Goal: Task Accomplishment & Management: Manage account settings

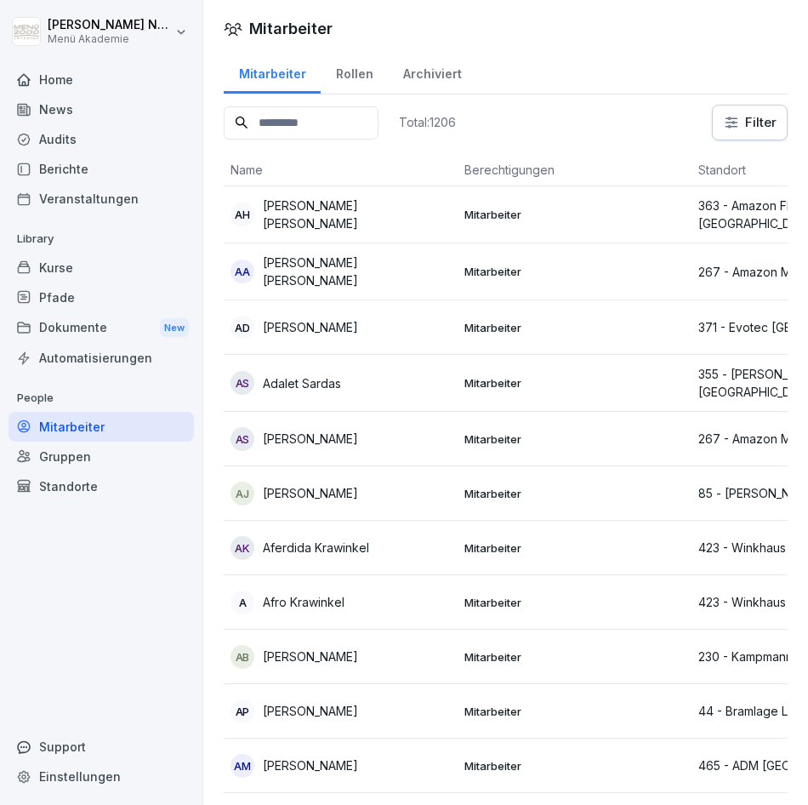
click at [286, 111] on input at bounding box center [301, 122] width 155 height 33
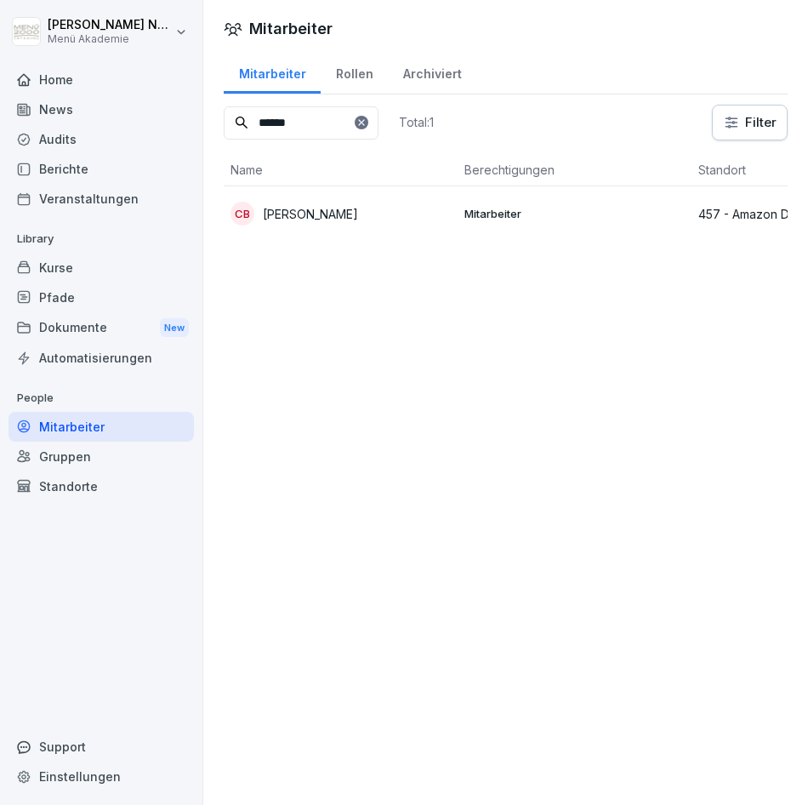
click at [332, 210] on p "[PERSON_NAME]" at bounding box center [310, 214] width 95 height 18
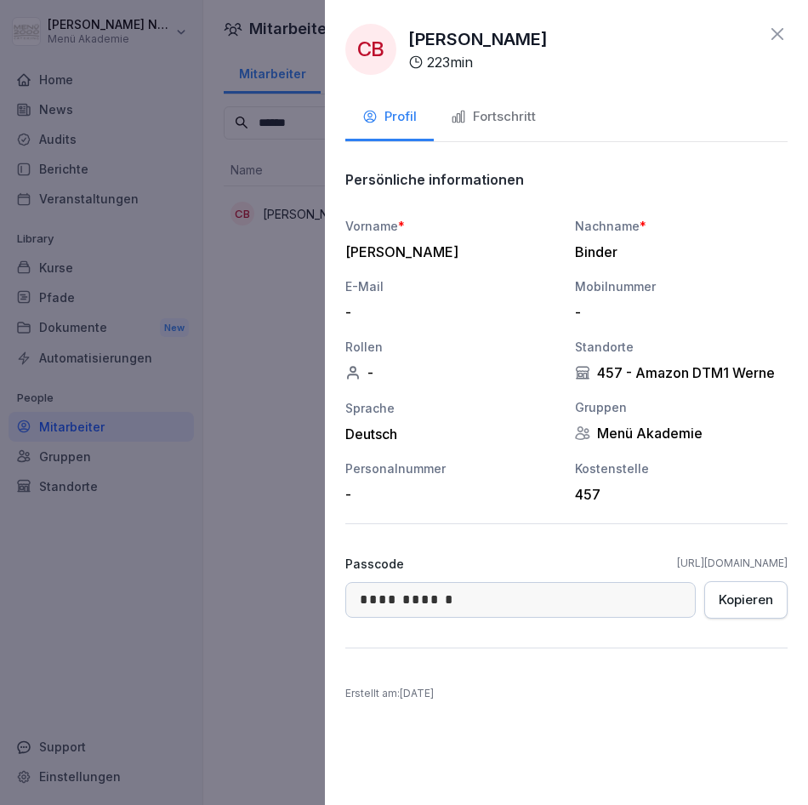
click at [469, 118] on div "Fortschritt" at bounding box center [493, 117] width 85 height 20
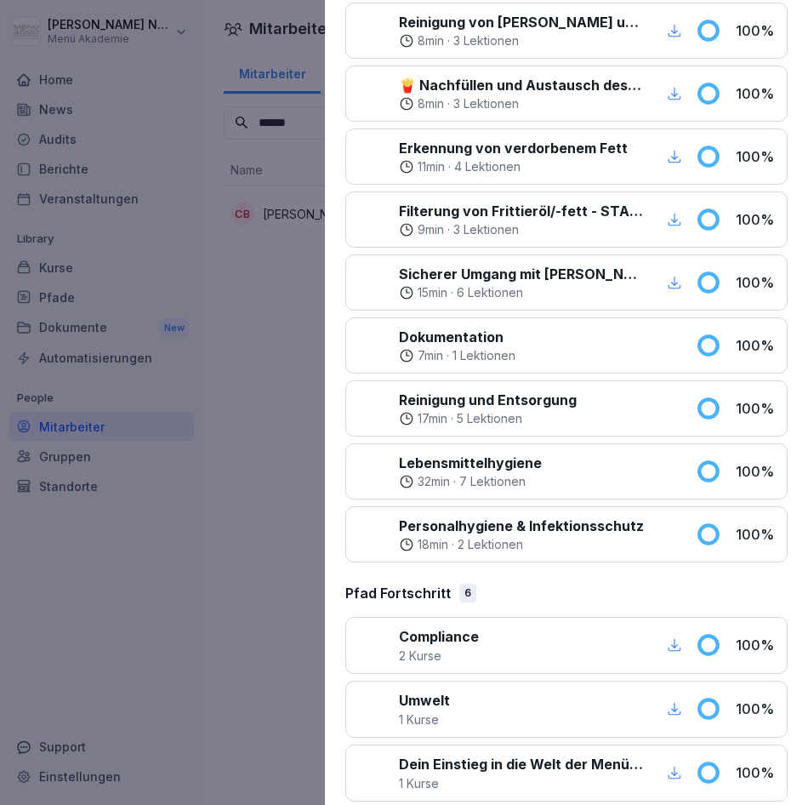
scroll to position [939, 0]
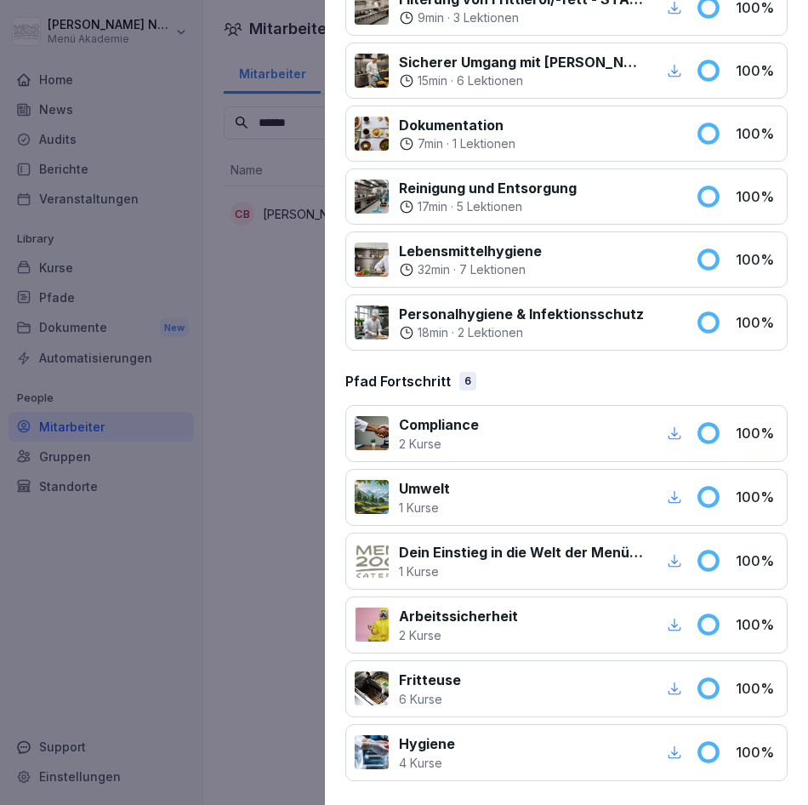
click at [668, 752] on icon "button" at bounding box center [674, 752] width 13 height 13
click at [254, 356] on div at bounding box center [404, 402] width 808 height 805
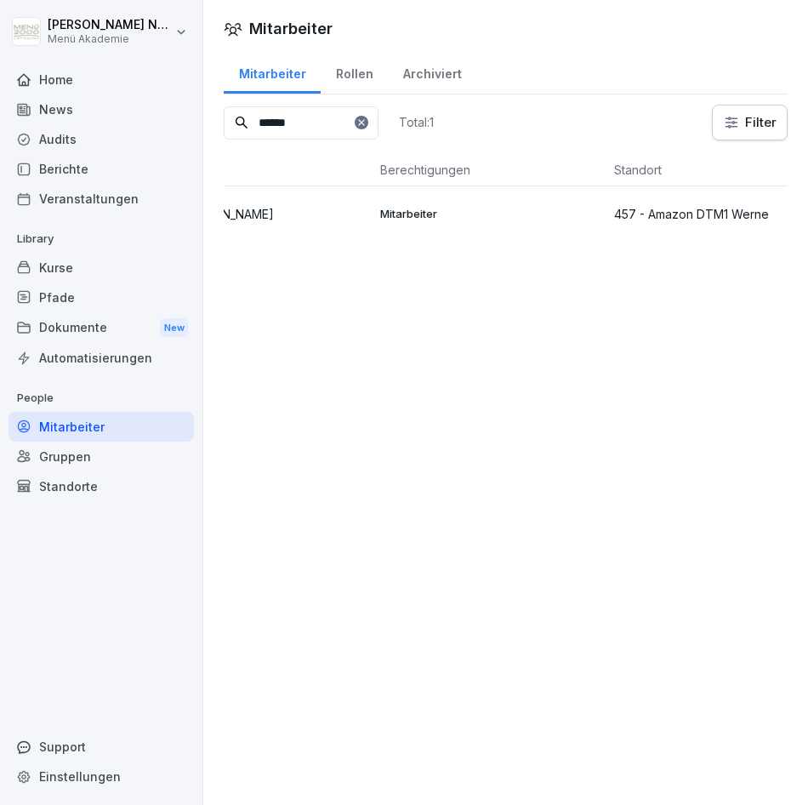
scroll to position [0, 0]
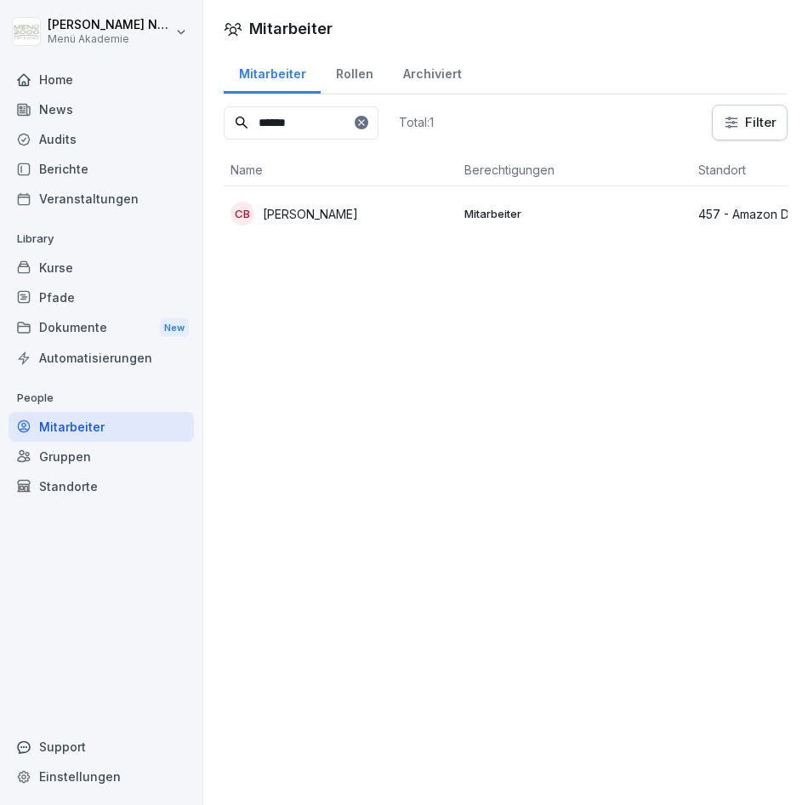
click at [311, 210] on p "[PERSON_NAME]" at bounding box center [310, 214] width 95 height 18
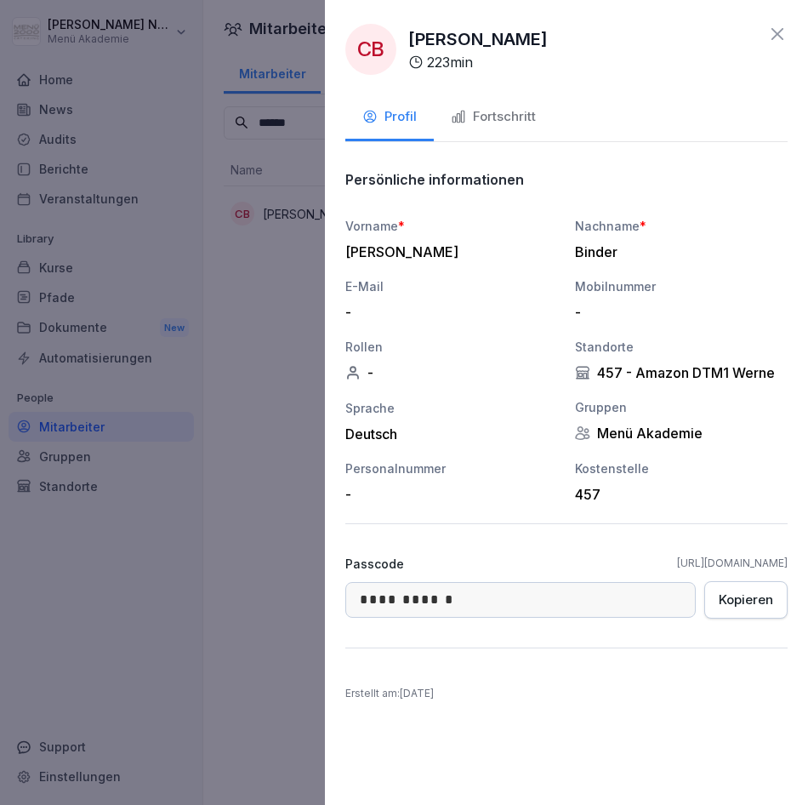
click at [492, 103] on button "Fortschritt" at bounding box center [493, 118] width 119 height 46
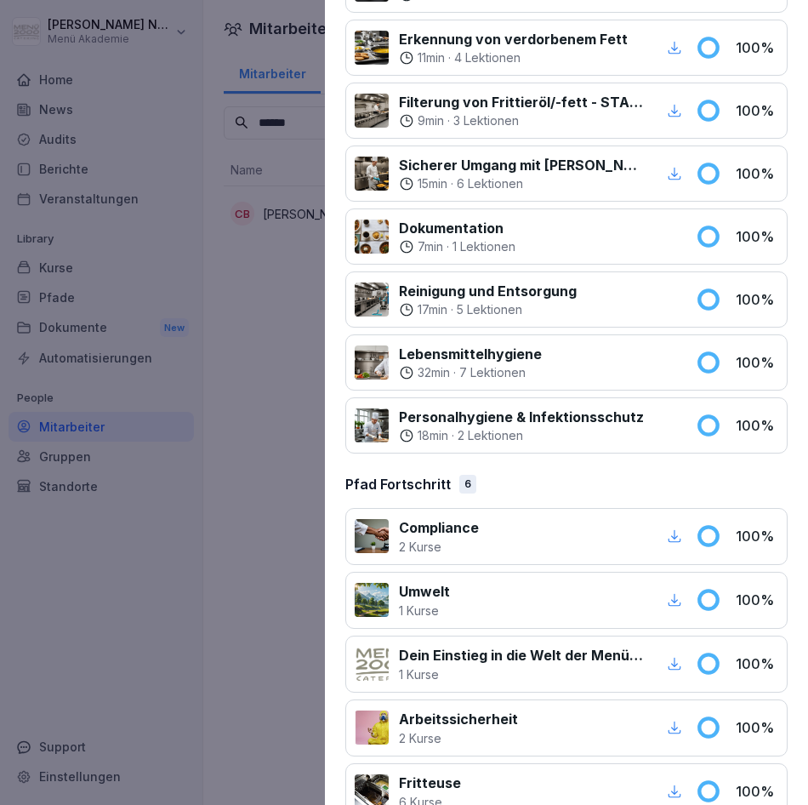
scroll to position [939, 0]
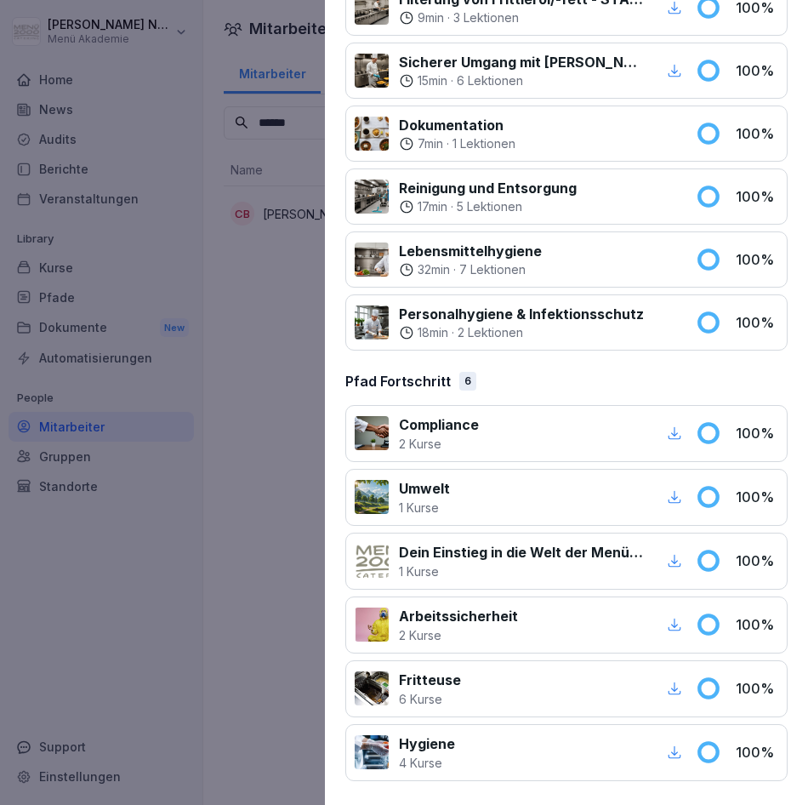
click at [196, 429] on div at bounding box center [404, 402] width 808 height 805
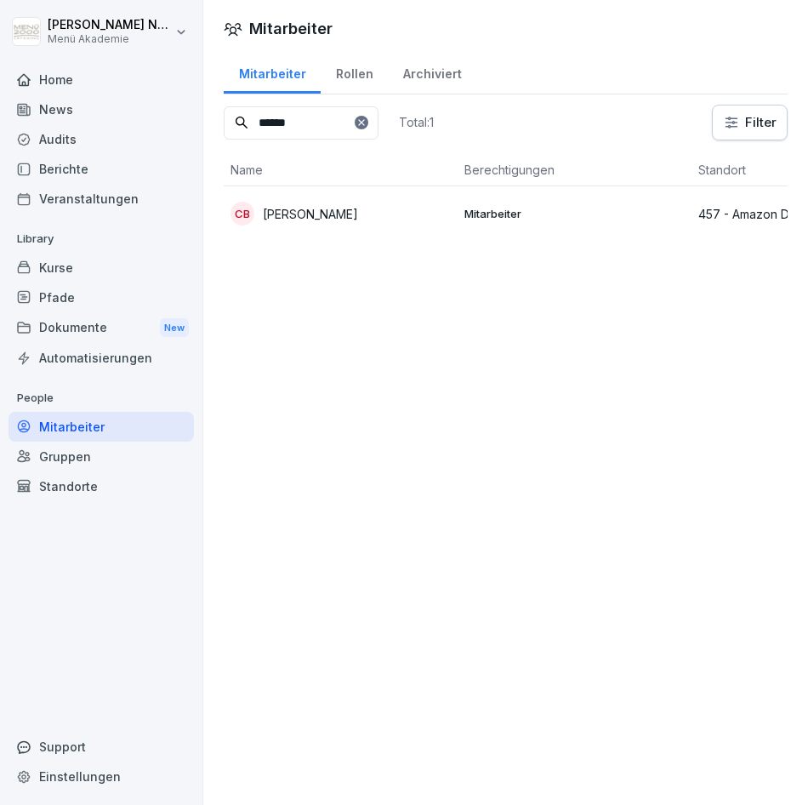
drag, startPoint x: 315, startPoint y: 121, endPoint x: 185, endPoint y: 128, distance: 130.3
click at [185, 128] on div "[PERSON_NAME] Menü Akademie Home News Audits Berichte Veranstaltungen Library K…" at bounding box center [404, 402] width 808 height 805
click at [316, 217] on p "[PERSON_NAME]" at bounding box center [310, 214] width 95 height 18
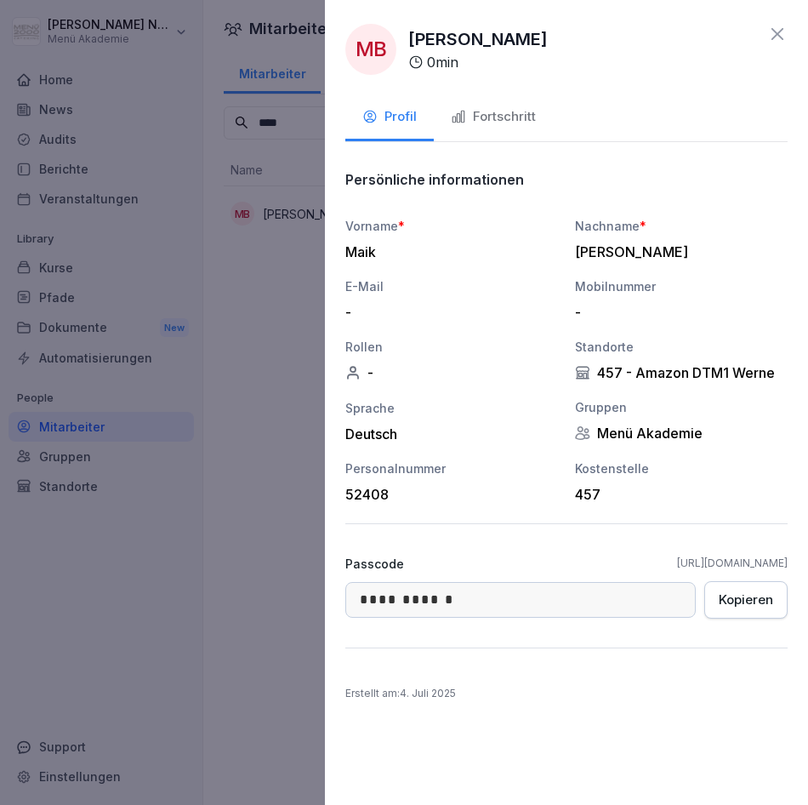
click at [512, 120] on div "Fortschritt" at bounding box center [493, 117] width 85 height 20
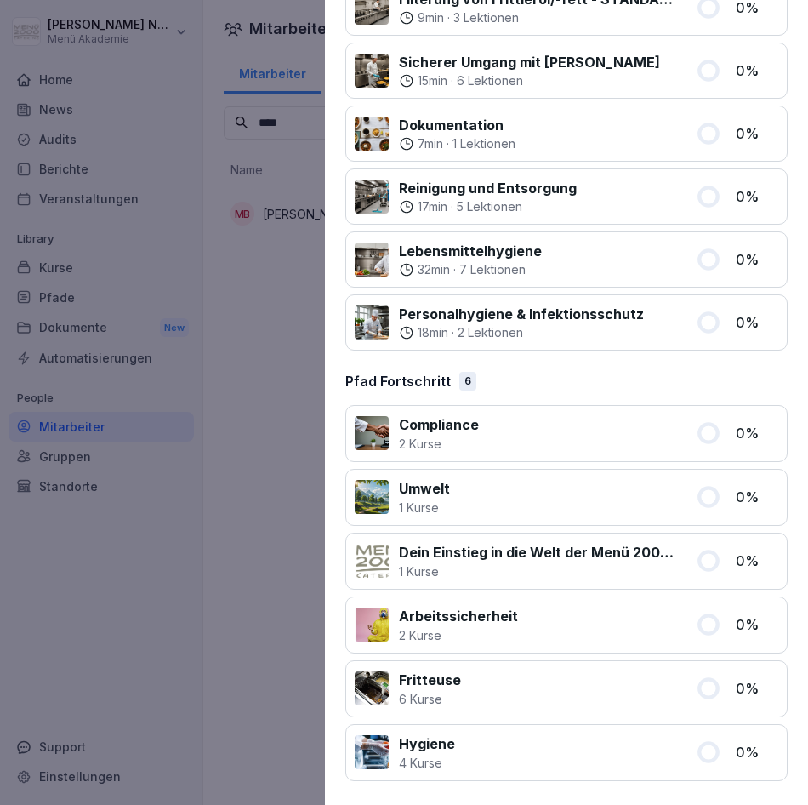
drag, startPoint x: 328, startPoint y: 425, endPoint x: 303, endPoint y: 356, distance: 74.3
click at [328, 424] on div "MB [PERSON_NAME] 0 min Profil Fortschritt Kurse zugewiesen 16 Kurse Kurse abges…" at bounding box center [566, 402] width 483 height 805
drag, startPoint x: 221, startPoint y: 300, endPoint x: 276, endPoint y: 289, distance: 56.4
click at [226, 299] on div at bounding box center [404, 402] width 808 height 805
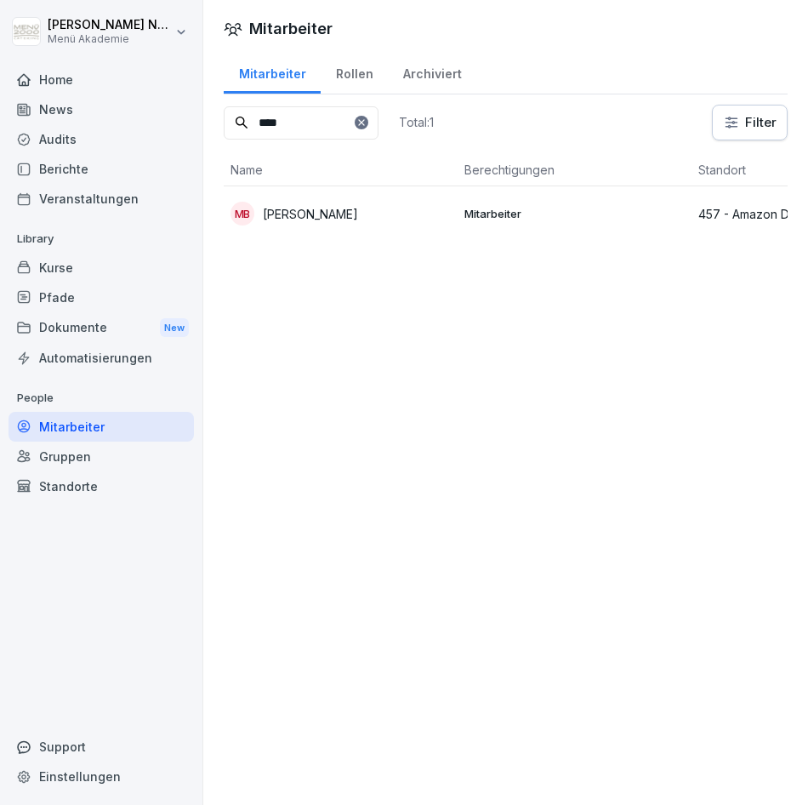
drag, startPoint x: 337, startPoint y: 105, endPoint x: 327, endPoint y: 115, distance: 13.2
click at [327, 114] on input "****" at bounding box center [301, 122] width 155 height 33
drag, startPoint x: 262, startPoint y: 137, endPoint x: 143, endPoint y: 140, distance: 119.1
click at [143, 140] on div "[PERSON_NAME] Menü Akademie Home News Audits Berichte Veranstaltungen Library K…" at bounding box center [404, 402] width 808 height 805
click at [308, 122] on input "****" at bounding box center [301, 122] width 155 height 33
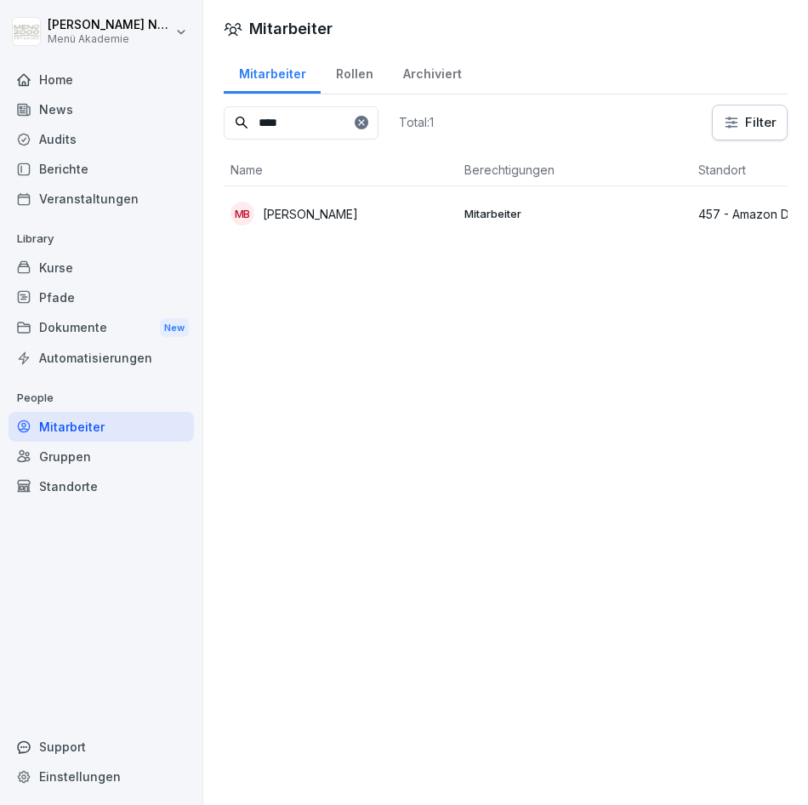
drag, startPoint x: 307, startPoint y: 121, endPoint x: 111, endPoint y: 124, distance: 195.6
click at [111, 124] on div "[PERSON_NAME] Menü Akademie Home News Audits Berichte Veranstaltungen Library K…" at bounding box center [404, 402] width 808 height 805
click at [316, 216] on p "[PERSON_NAME]" at bounding box center [310, 213] width 95 height 18
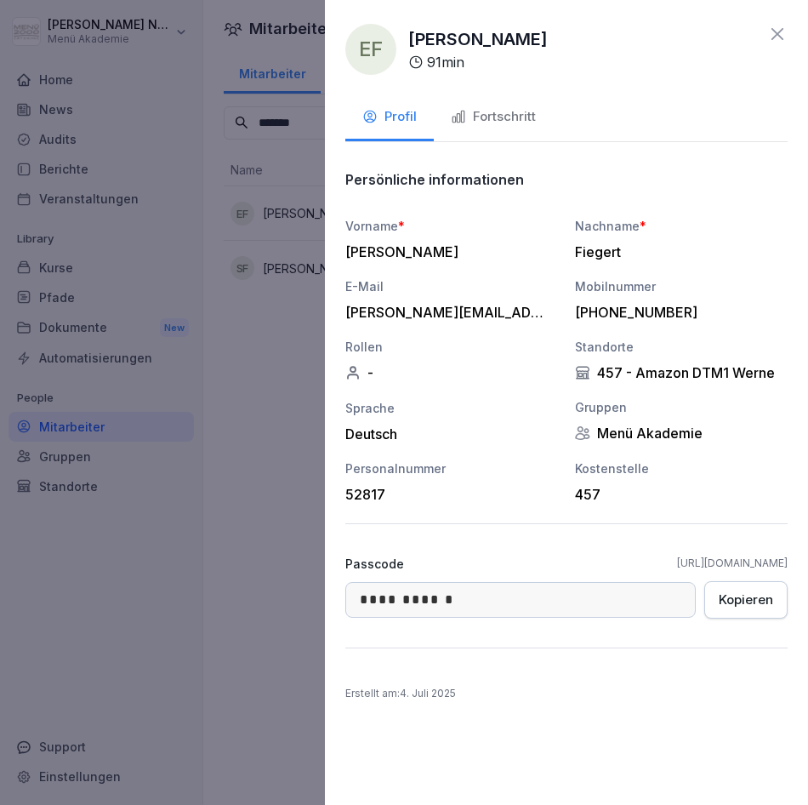
click at [504, 118] on div "Fortschritt" at bounding box center [493, 117] width 85 height 20
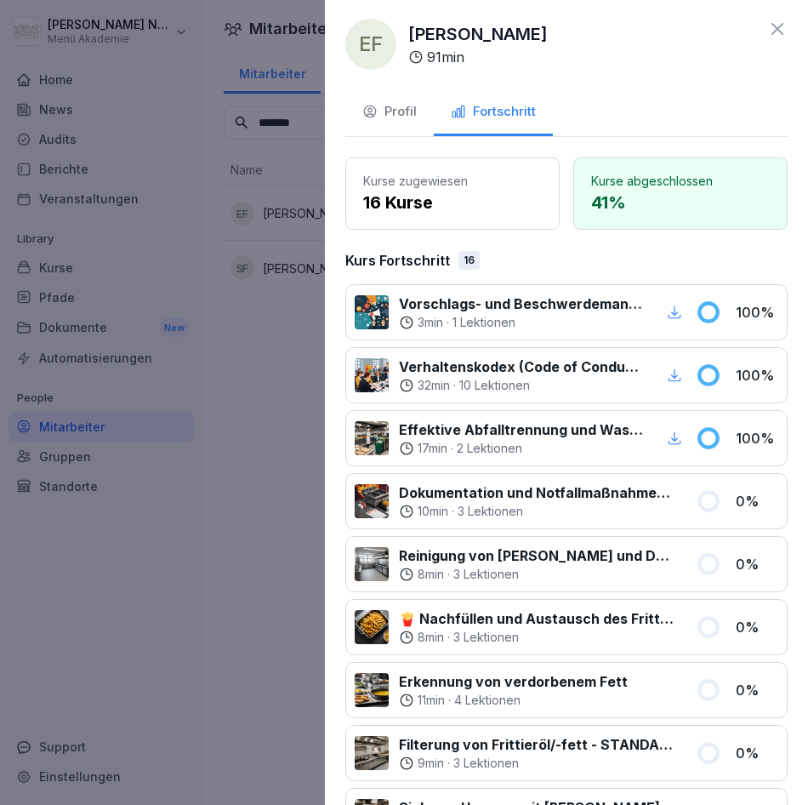
scroll to position [0, 0]
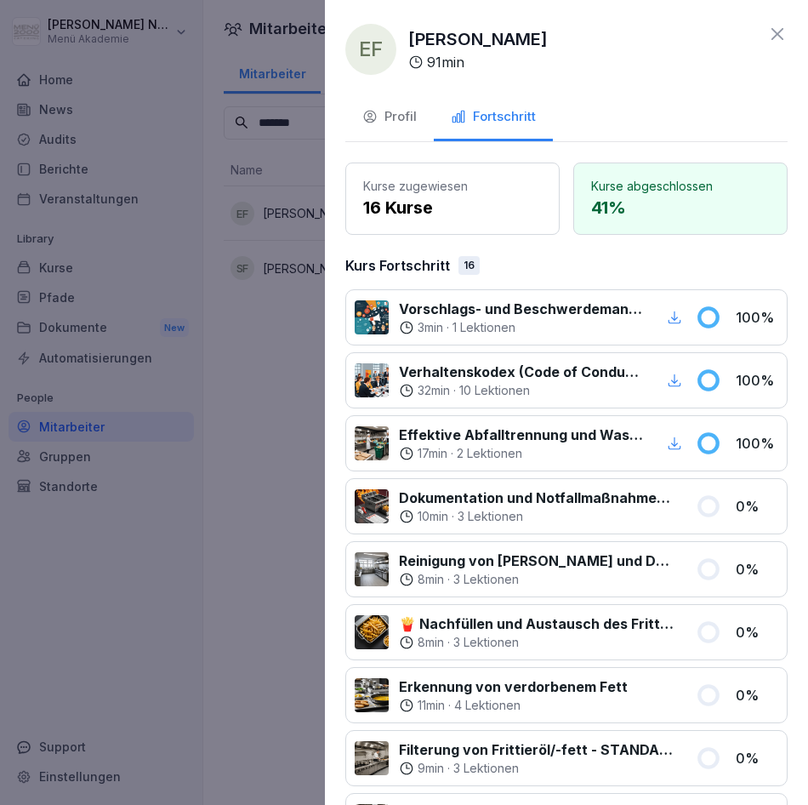
click at [276, 464] on div at bounding box center [404, 402] width 808 height 805
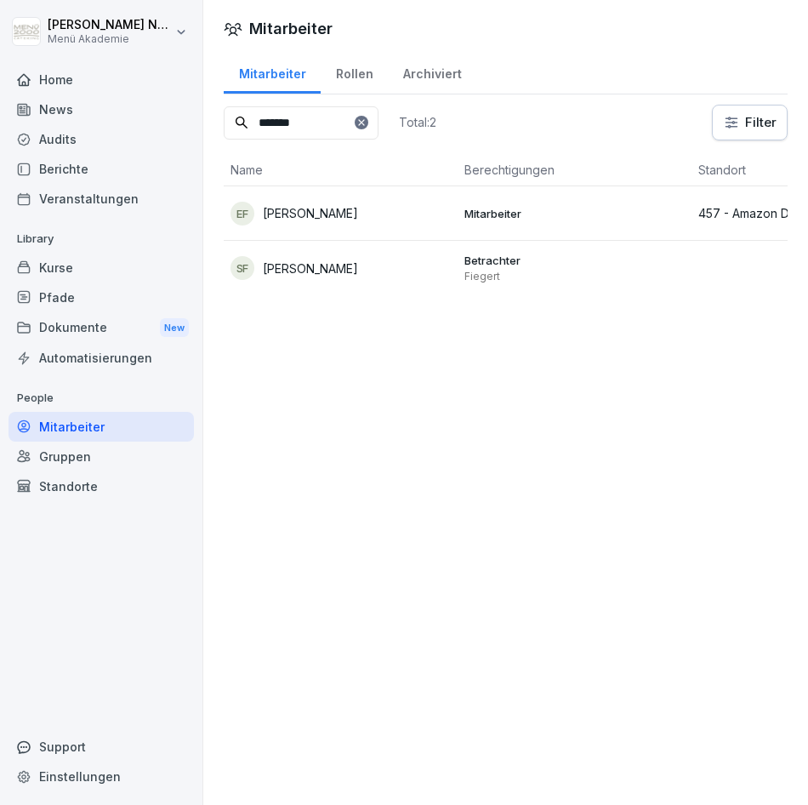
drag, startPoint x: 340, startPoint y: 134, endPoint x: 162, endPoint y: 138, distance: 177.8
click at [162, 138] on div "[PERSON_NAME] Menü Akademie Home News Audits Berichte Veranstaltungen Library K…" at bounding box center [404, 402] width 808 height 805
click at [358, 219] on p "[PERSON_NAME]" at bounding box center [310, 214] width 95 height 18
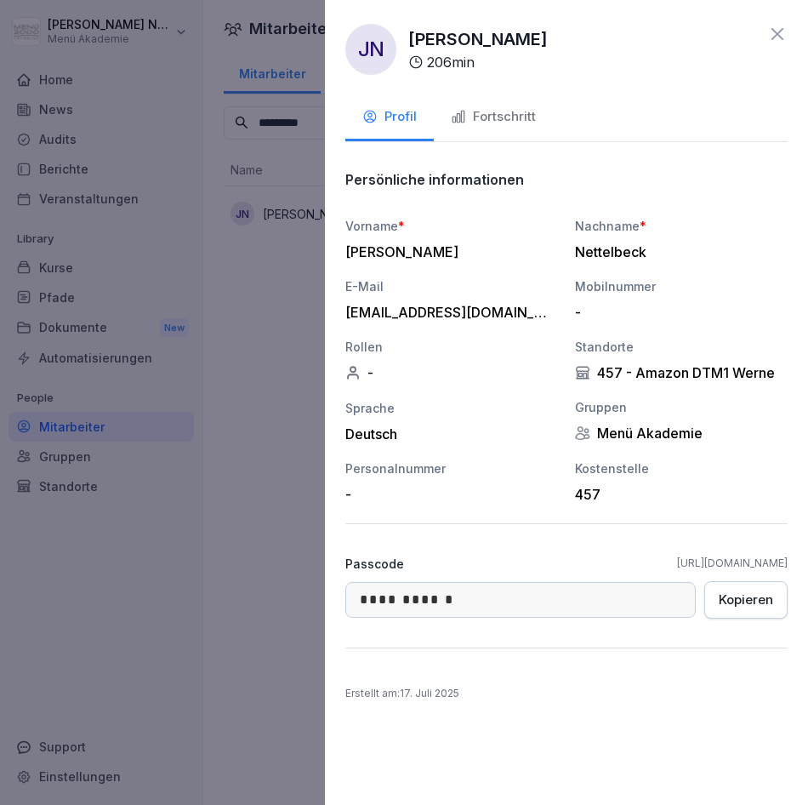
click at [503, 111] on div "Fortschritt" at bounding box center [493, 117] width 85 height 20
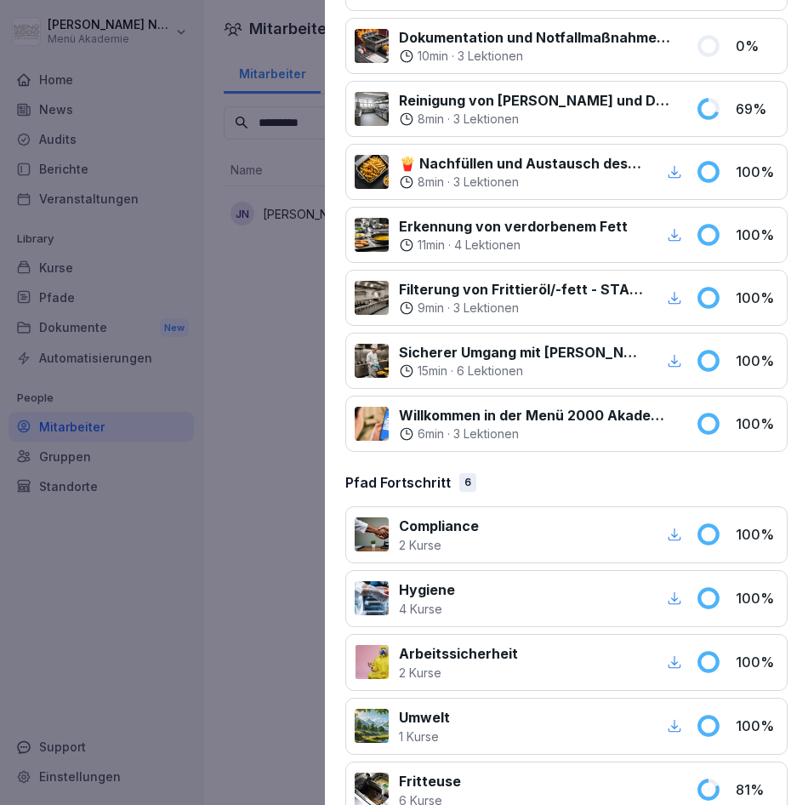
scroll to position [939, 0]
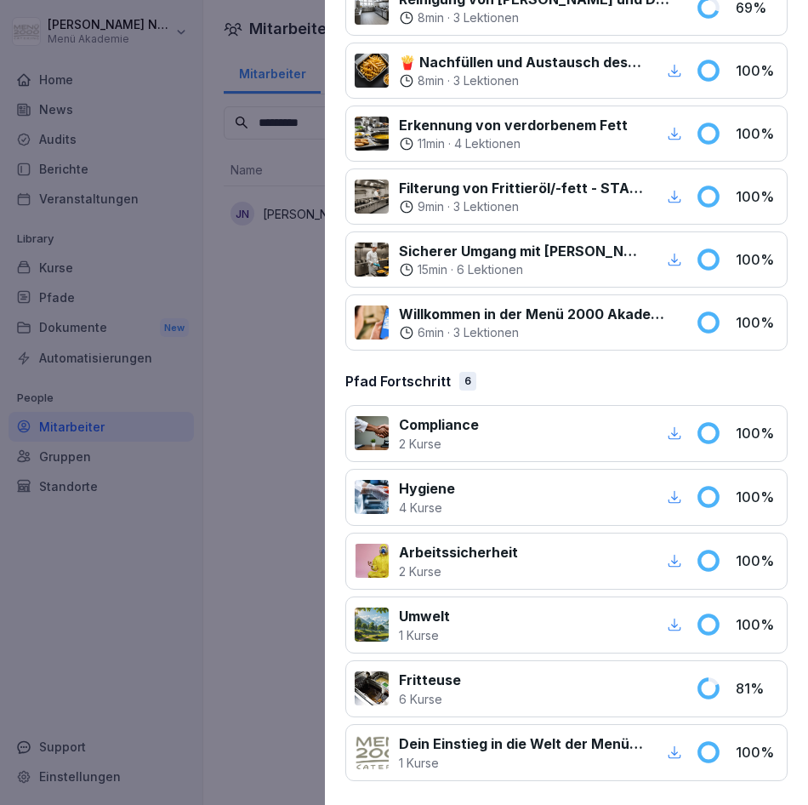
click at [667, 493] on icon "button" at bounding box center [674, 496] width 15 height 15
click at [230, 422] on div at bounding box center [404, 402] width 808 height 805
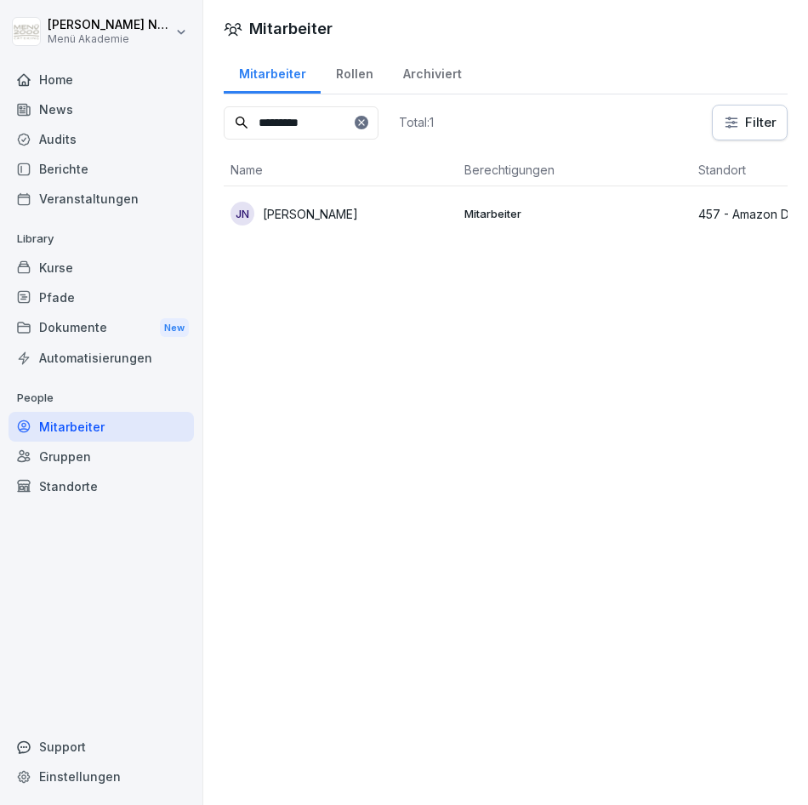
drag, startPoint x: 350, startPoint y: 112, endPoint x: 162, endPoint y: 128, distance: 188.6
click at [162, 128] on div "[PERSON_NAME] Menü Akademie Home News Audits Berichte Veranstaltungen Library K…" at bounding box center [404, 402] width 808 height 805
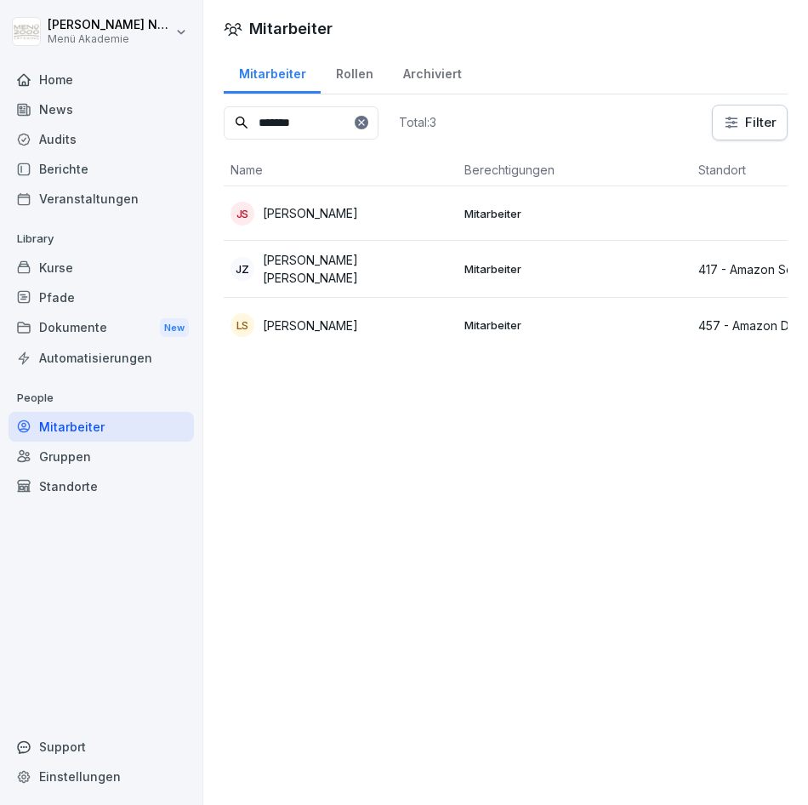
click at [315, 316] on p "[PERSON_NAME]" at bounding box center [310, 325] width 95 height 18
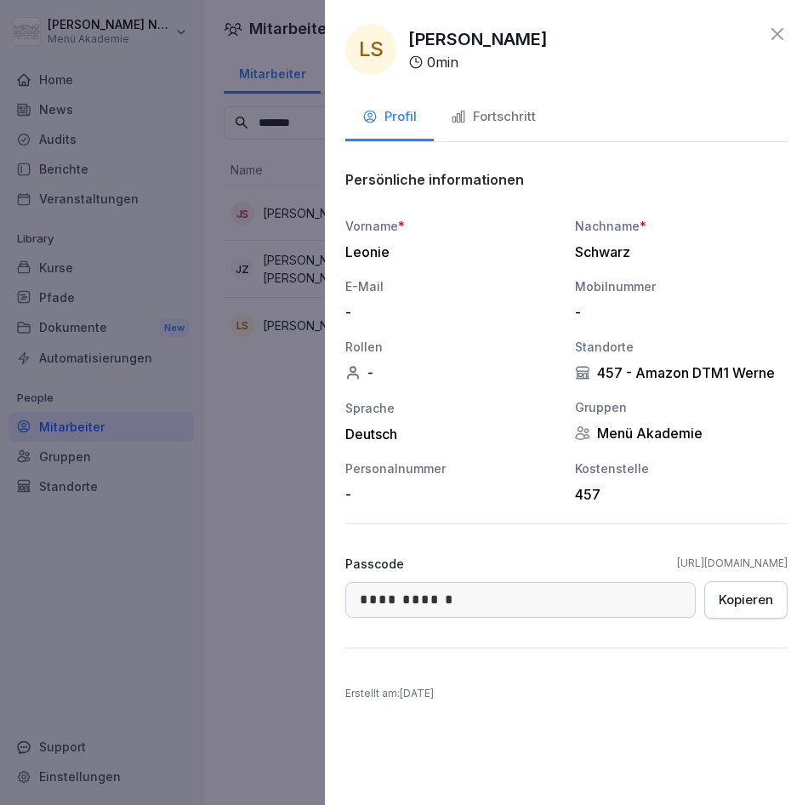
click at [501, 107] on div "Fortschritt" at bounding box center [493, 117] width 85 height 20
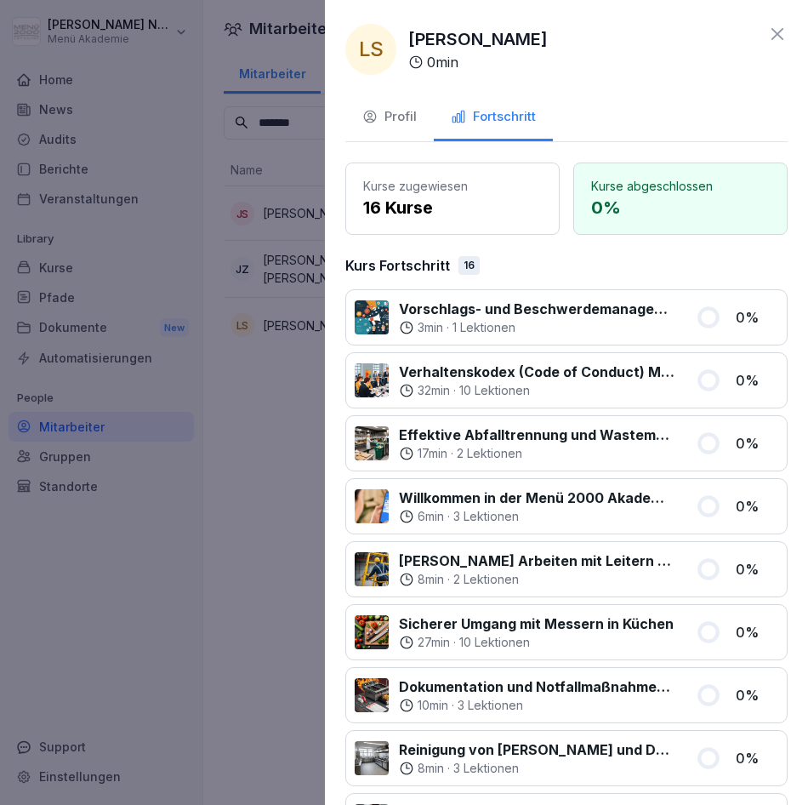
click at [771, 27] on icon at bounding box center [777, 34] width 20 height 20
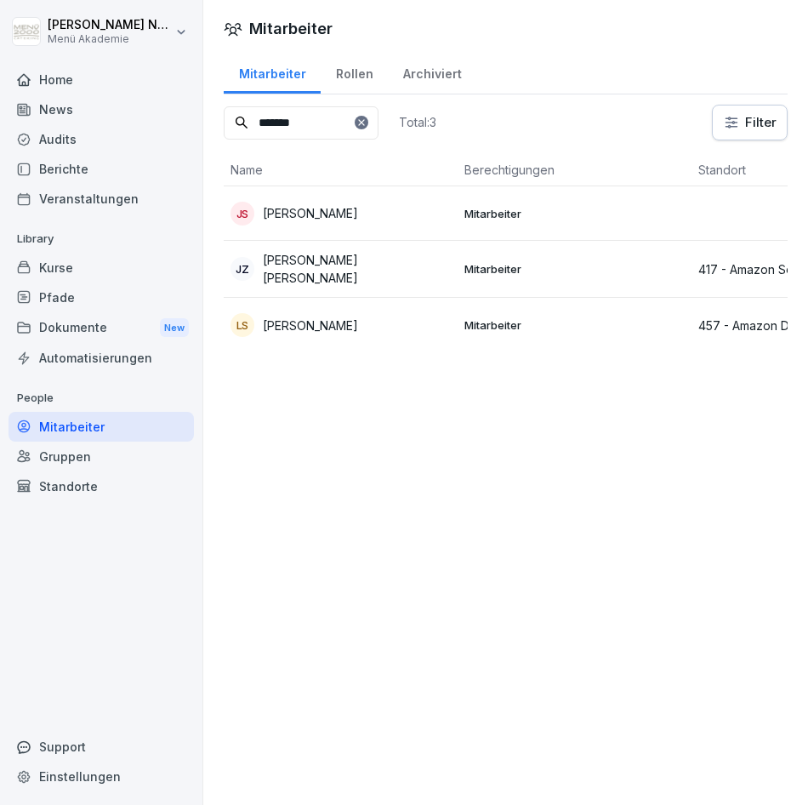
drag, startPoint x: 311, startPoint y: 120, endPoint x: 88, endPoint y: 140, distance: 223.8
click at [88, 140] on div "[PERSON_NAME] Menü Akademie Home News Audits Berichte Veranstaltungen Library K…" at bounding box center [404, 402] width 808 height 805
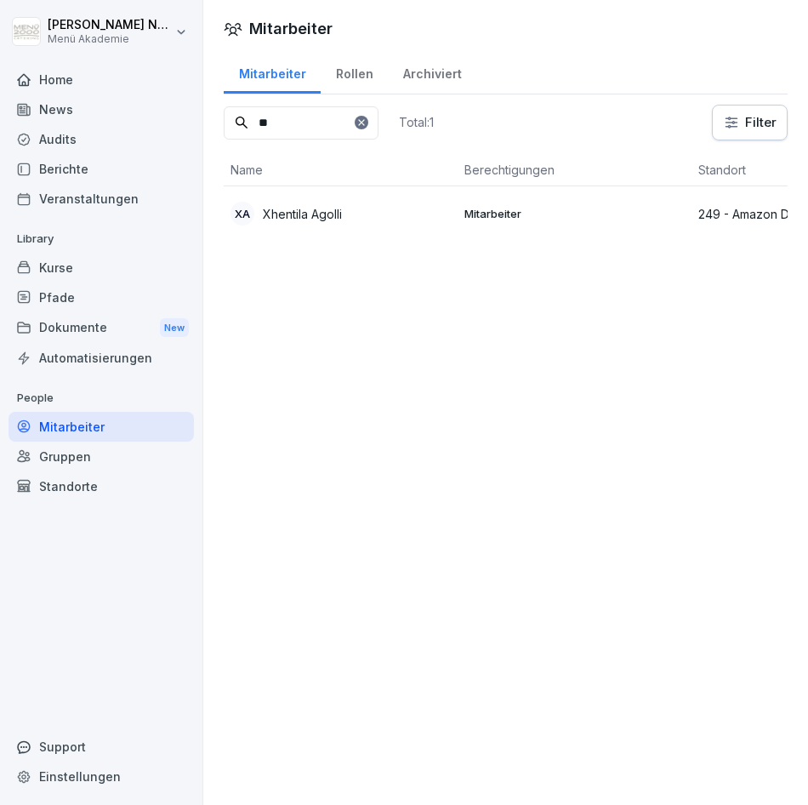
type input "*"
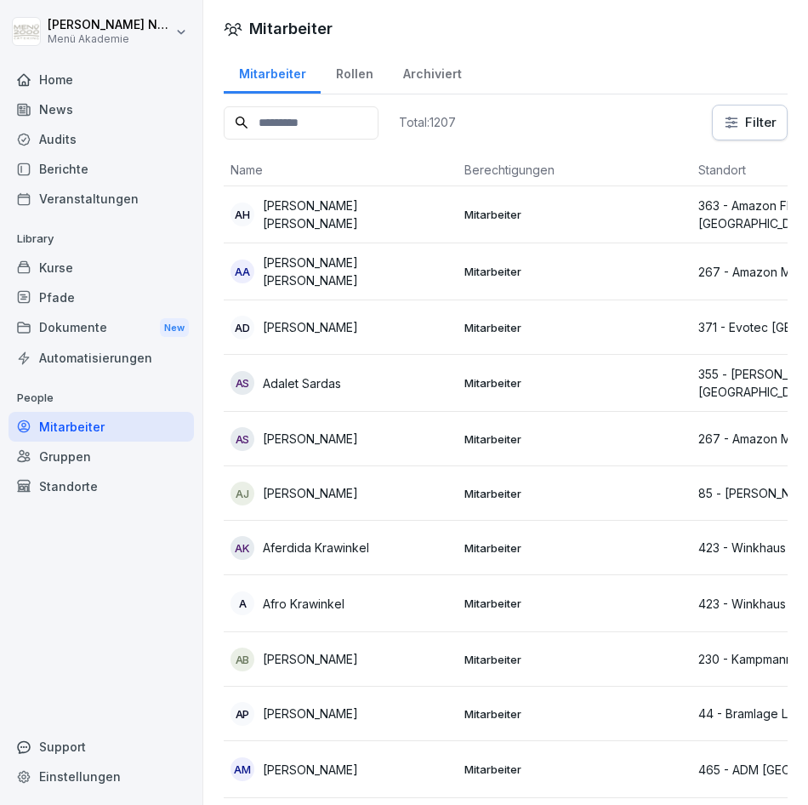
click at [302, 121] on input at bounding box center [301, 122] width 155 height 33
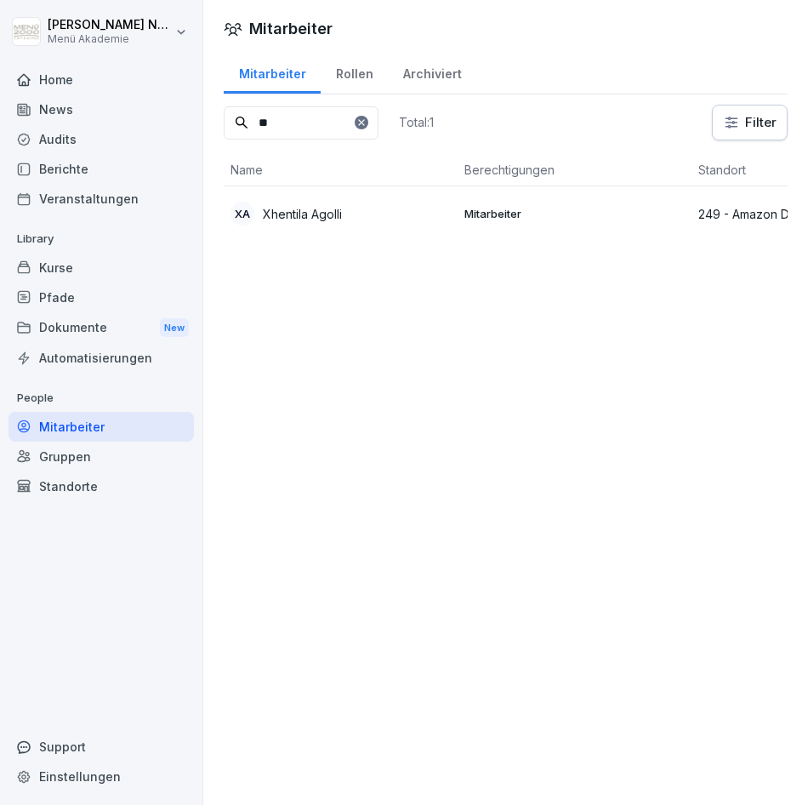
type input "*"
drag, startPoint x: 329, startPoint y: 128, endPoint x: 173, endPoint y: 134, distance: 155.8
click at [173, 134] on div "[PERSON_NAME] Menü Akademie Home News Audits Berichte Veranstaltungen Library K…" at bounding box center [404, 402] width 808 height 805
type input "********"
click at [318, 212] on p "[PERSON_NAME]" at bounding box center [310, 214] width 95 height 18
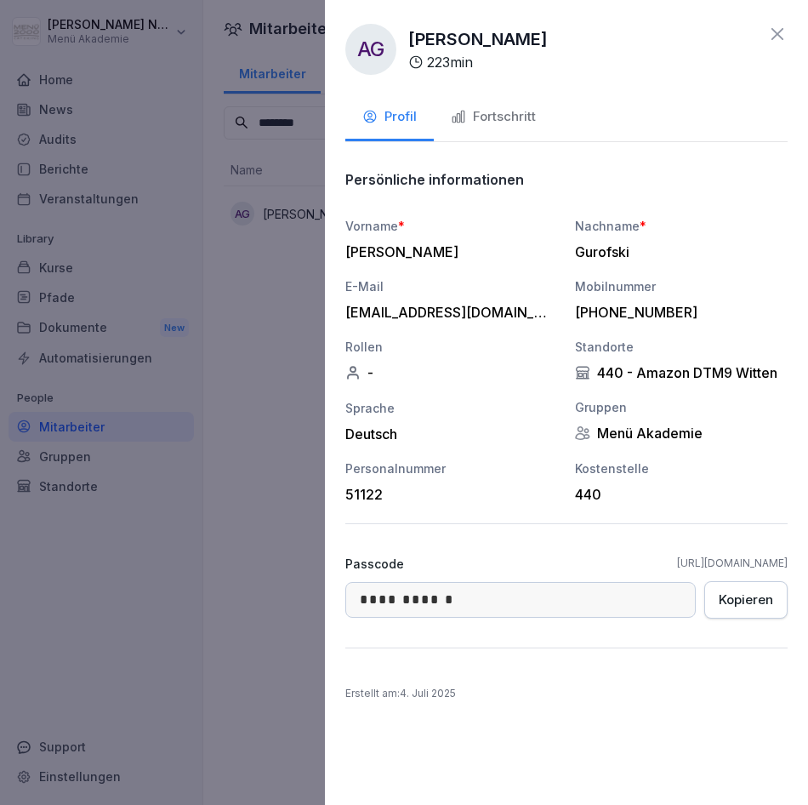
click at [476, 112] on div "Fortschritt" at bounding box center [493, 117] width 85 height 20
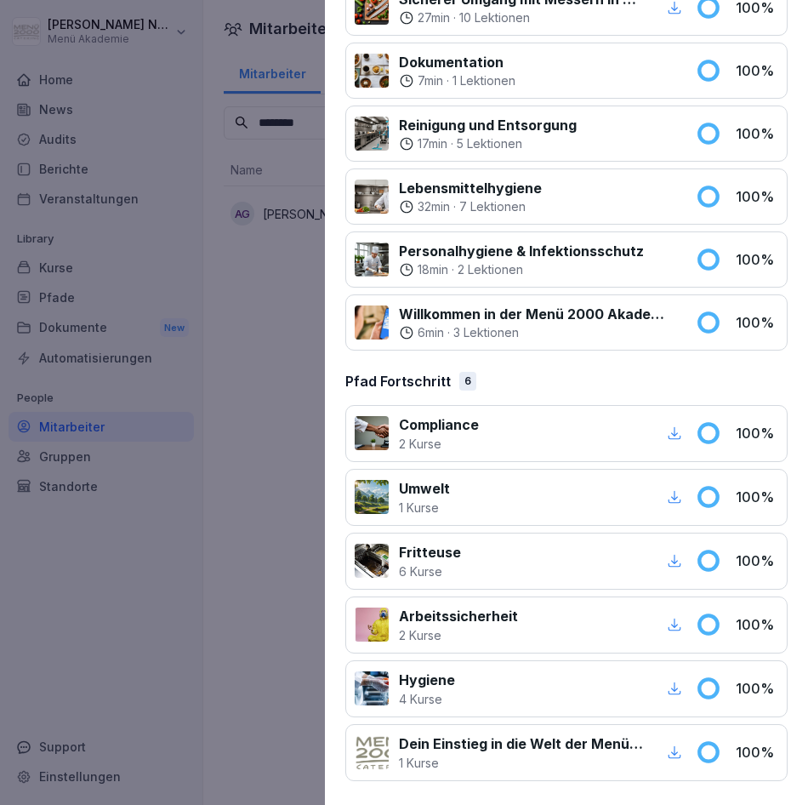
click at [668, 688] on icon "button" at bounding box center [674, 688] width 13 height 13
click at [259, 403] on div at bounding box center [404, 402] width 808 height 805
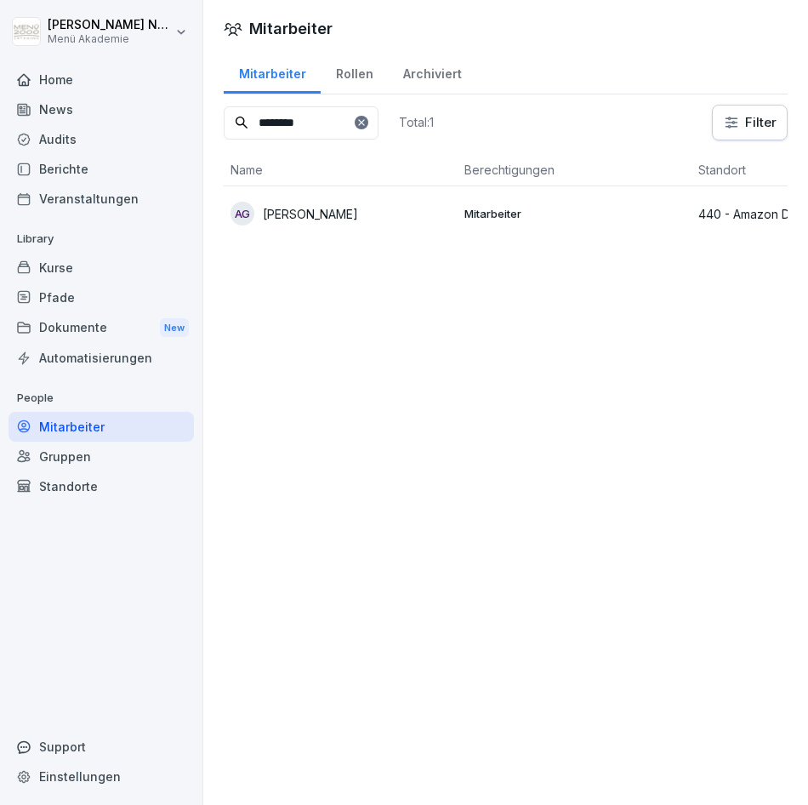
click at [368, 128] on div at bounding box center [362, 123] width 14 height 14
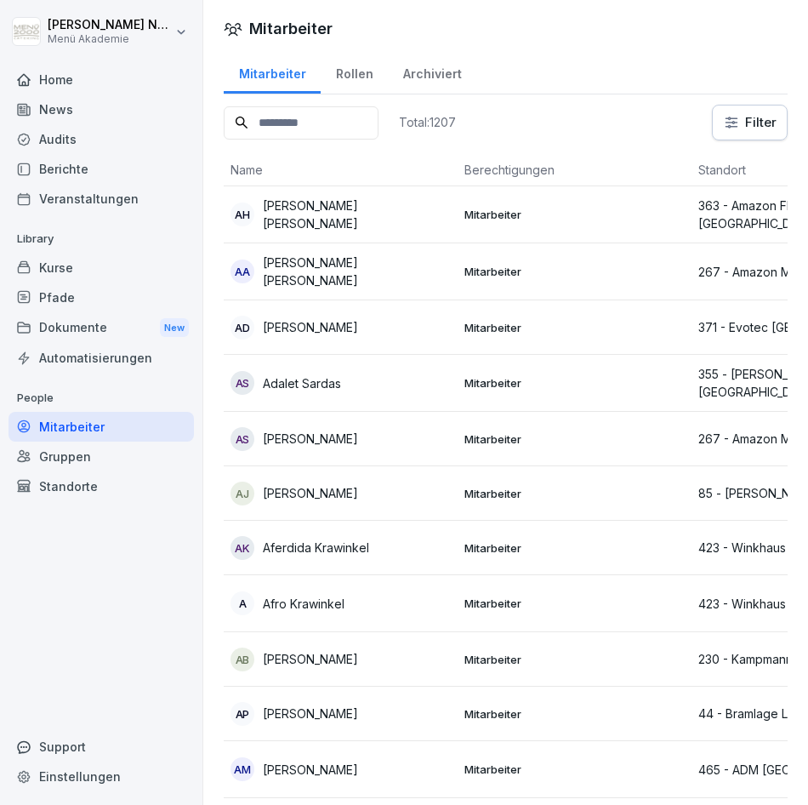
click at [322, 117] on input at bounding box center [301, 122] width 155 height 33
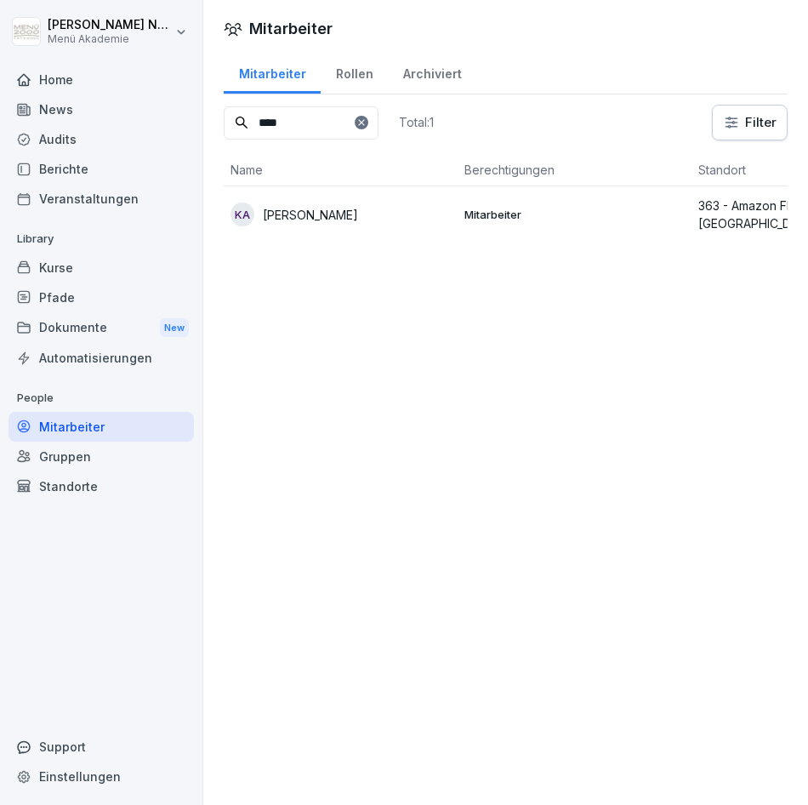
click at [316, 208] on p "[PERSON_NAME]" at bounding box center [310, 215] width 95 height 18
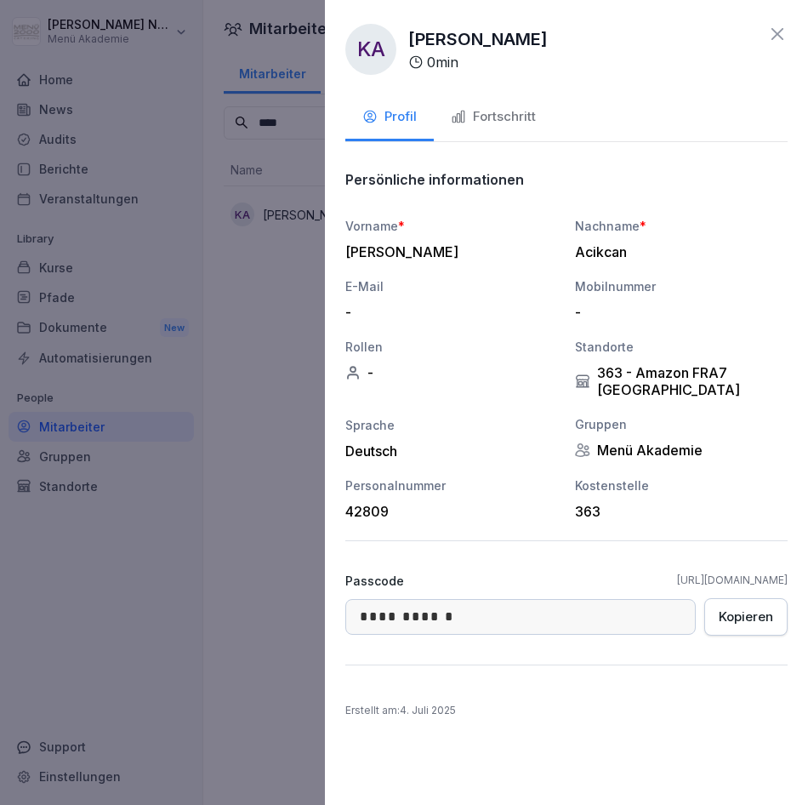
click at [506, 114] on div "Fortschritt" at bounding box center [493, 117] width 85 height 20
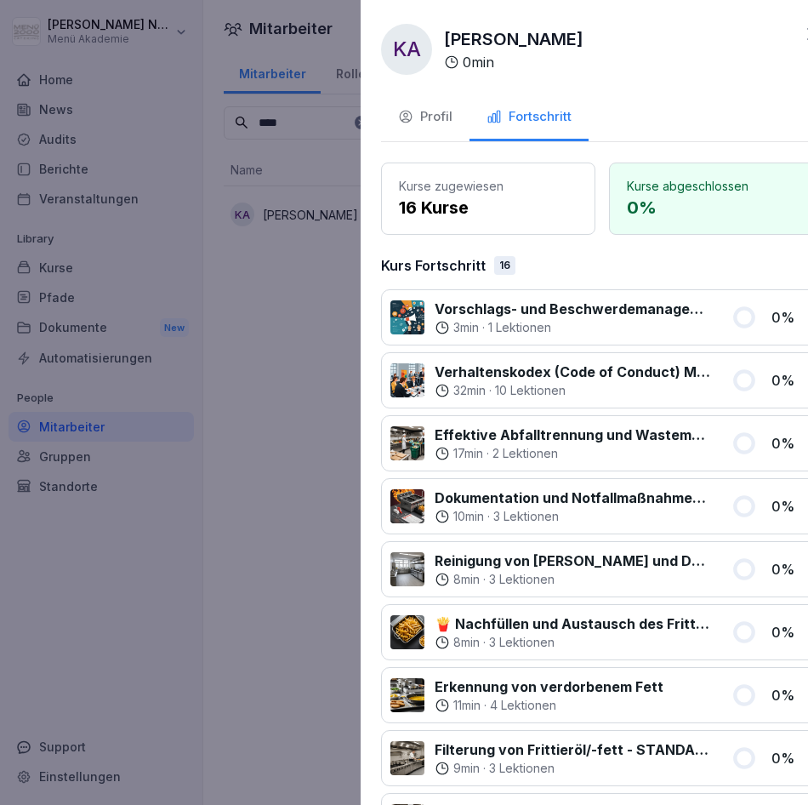
click at [219, 368] on div at bounding box center [404, 402] width 808 height 805
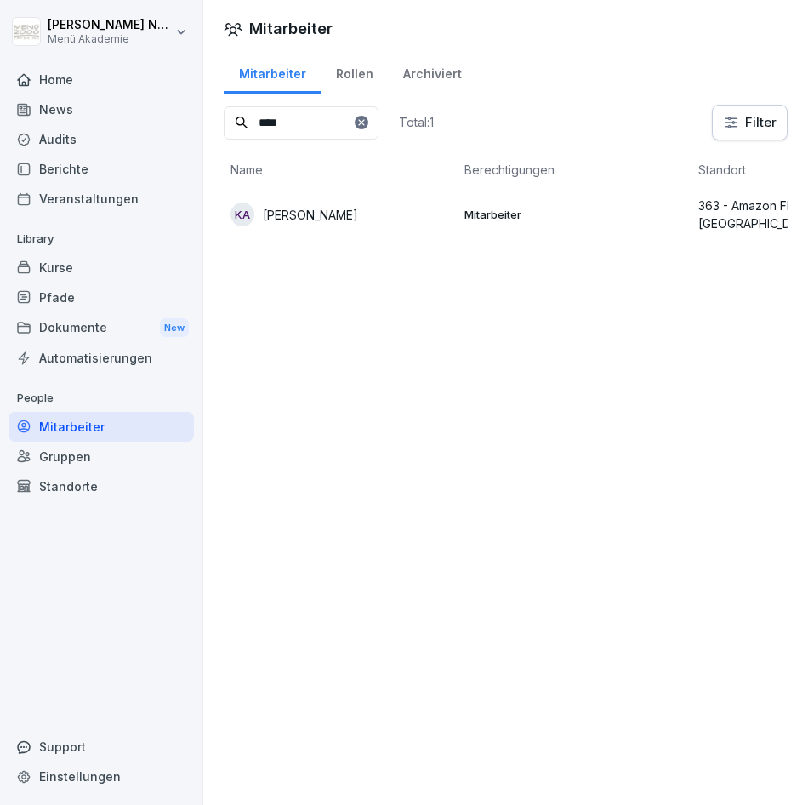
drag, startPoint x: 297, startPoint y: 113, endPoint x: 204, endPoint y: 122, distance: 93.1
click at [204, 122] on div "Mitarbeiter Rollen Archiviert **** Total: 1 Filter Name Berechtigungen Standort…" at bounding box center [505, 153] width 605 height 206
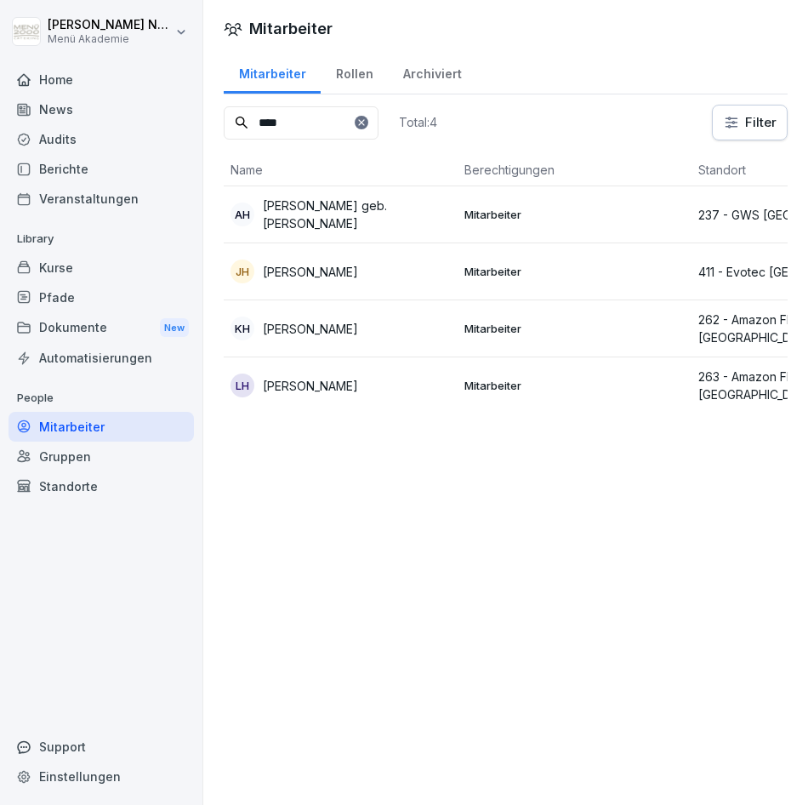
drag, startPoint x: 305, startPoint y: 113, endPoint x: 188, endPoint y: 139, distance: 120.3
click at [188, 139] on div "[PERSON_NAME] Menü Akademie Home News Audits Berichte Veranstaltungen Library K…" at bounding box center [404, 402] width 808 height 805
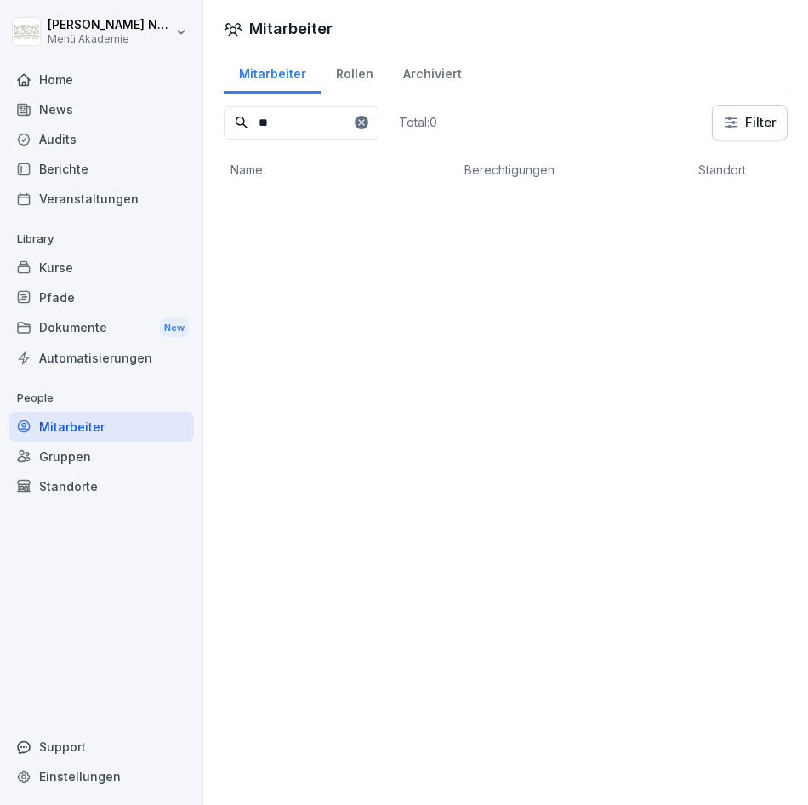
type input "*"
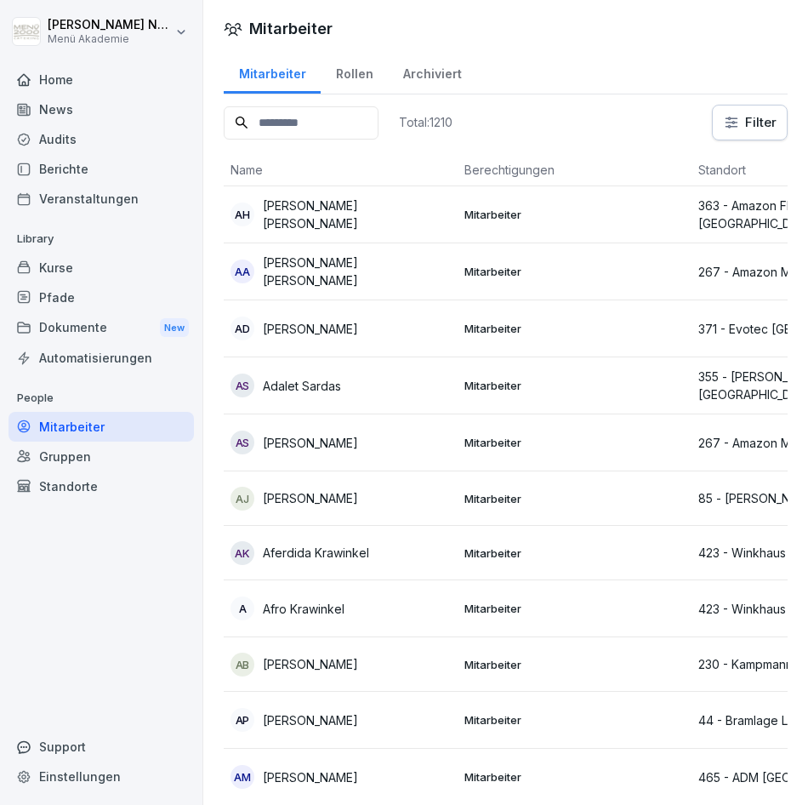
click at [297, 122] on input at bounding box center [301, 122] width 155 height 33
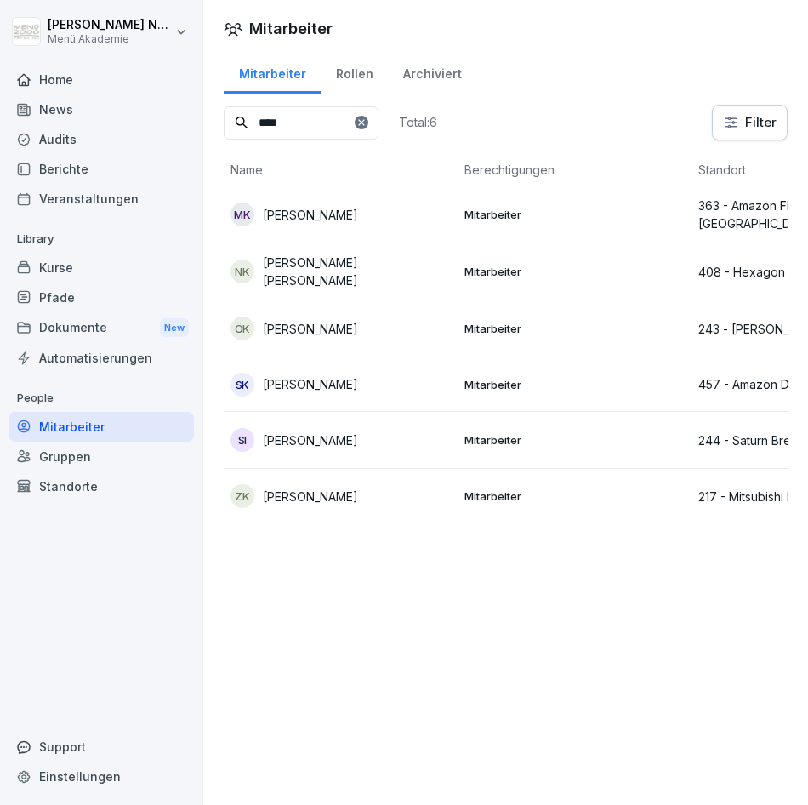
click at [331, 209] on p "[PERSON_NAME]" at bounding box center [310, 215] width 95 height 18
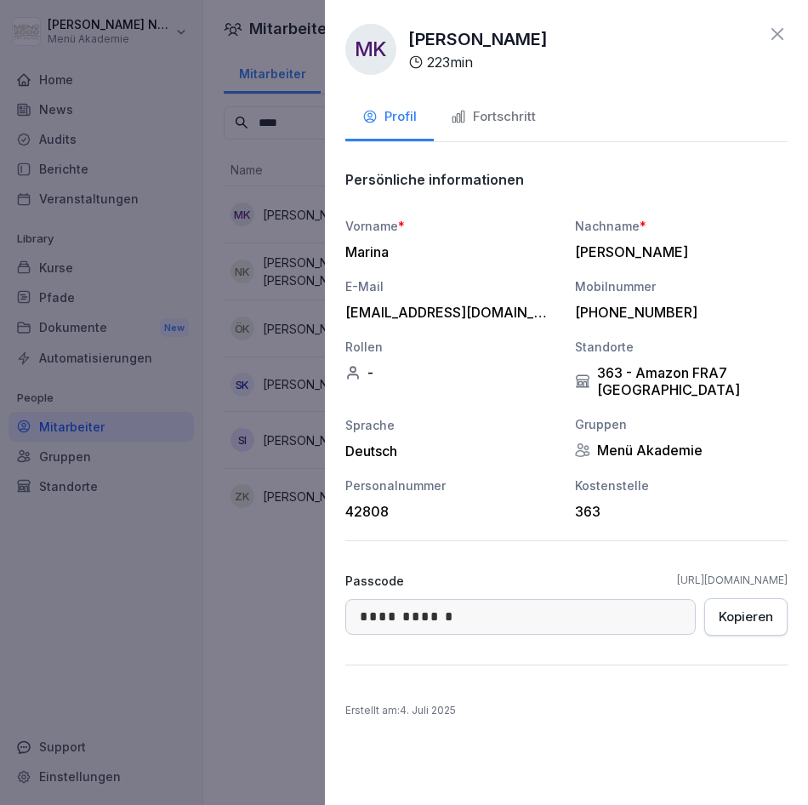
click at [528, 114] on div "Fortschritt" at bounding box center [493, 117] width 85 height 20
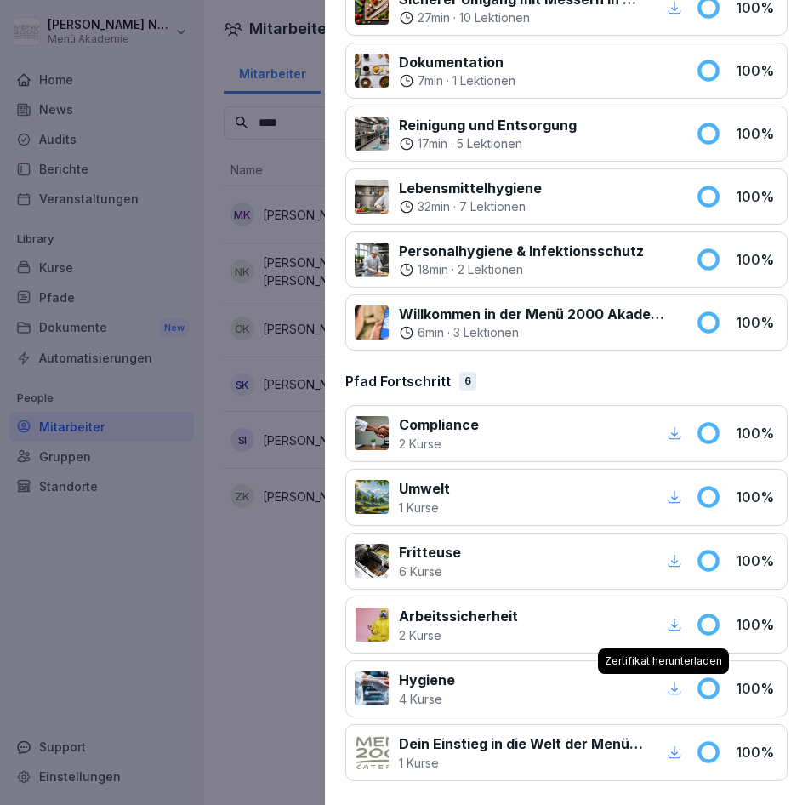
click at [667, 688] on icon "button" at bounding box center [674, 687] width 15 height 15
click at [291, 115] on div at bounding box center [404, 402] width 808 height 805
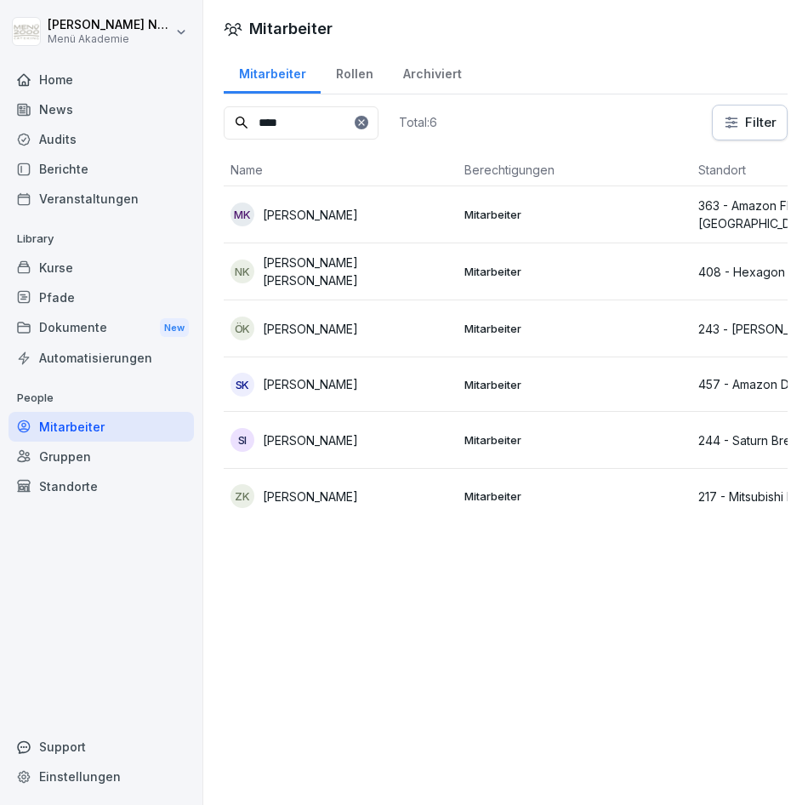
drag, startPoint x: 292, startPoint y: 124, endPoint x: 151, endPoint y: 127, distance: 140.4
click at [151, 127] on div "[PERSON_NAME] Menü Akademie Home News Audits Berichte Veranstaltungen Library K…" at bounding box center [404, 402] width 808 height 805
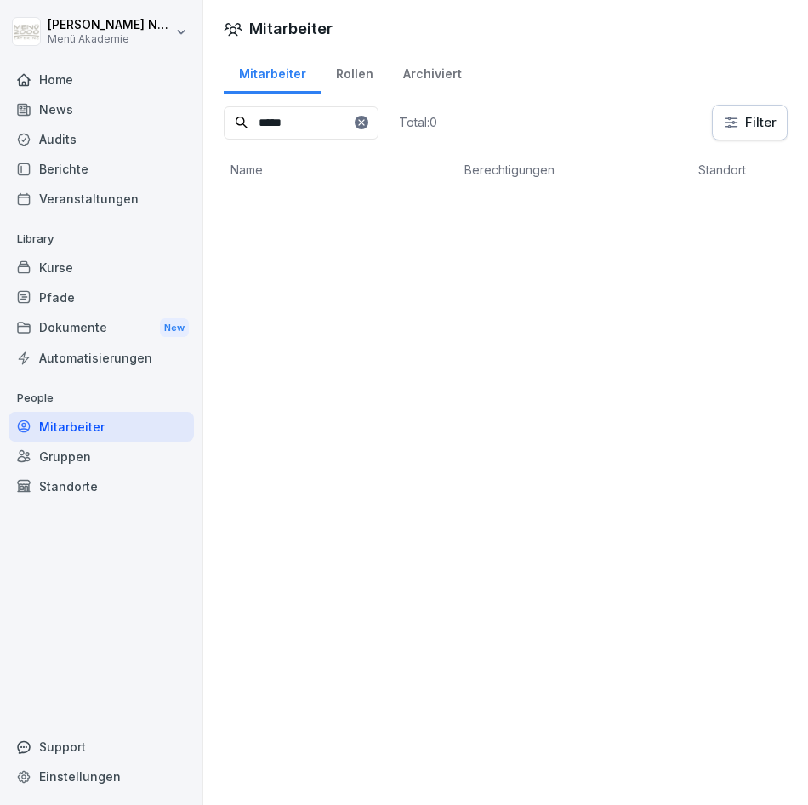
drag, startPoint x: 333, startPoint y: 123, endPoint x: 179, endPoint y: 129, distance: 154.9
click at [179, 130] on div "[PERSON_NAME] Menü Akademie Home News Audits Berichte Veranstaltungen Library K…" at bounding box center [404, 402] width 808 height 805
drag, startPoint x: 307, startPoint y: 112, endPoint x: 136, endPoint y: 114, distance: 171.0
click at [136, 114] on div "[PERSON_NAME] Menü Akademie Home News Audits Berichte Veranstaltungen Library K…" at bounding box center [404, 402] width 808 height 805
click at [340, 209] on p "[PERSON_NAME]" at bounding box center [310, 215] width 95 height 18
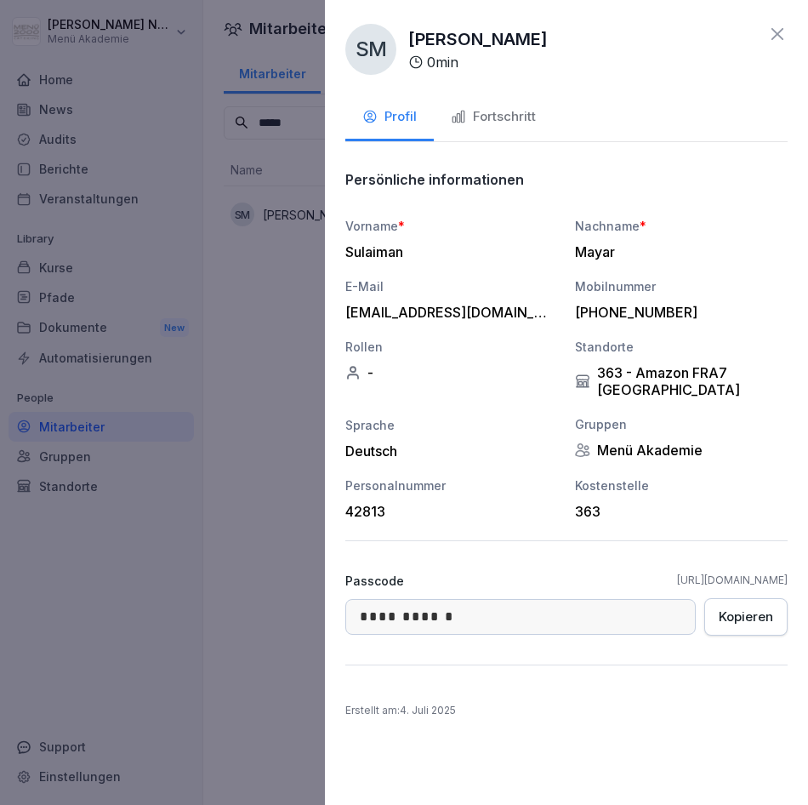
click at [520, 123] on div "Fortschritt" at bounding box center [493, 117] width 85 height 20
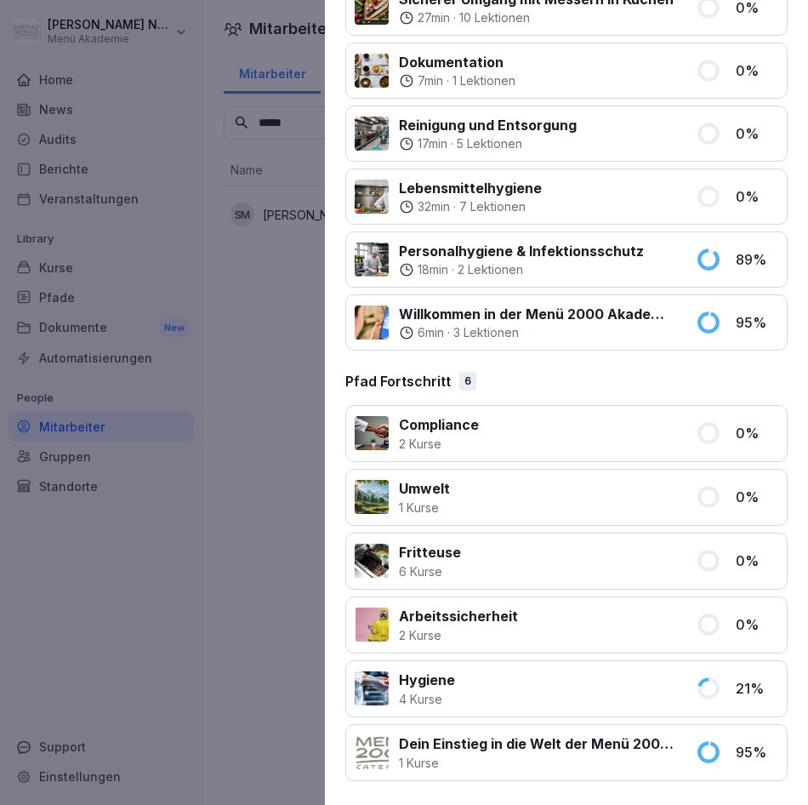
click at [196, 399] on div at bounding box center [404, 402] width 808 height 805
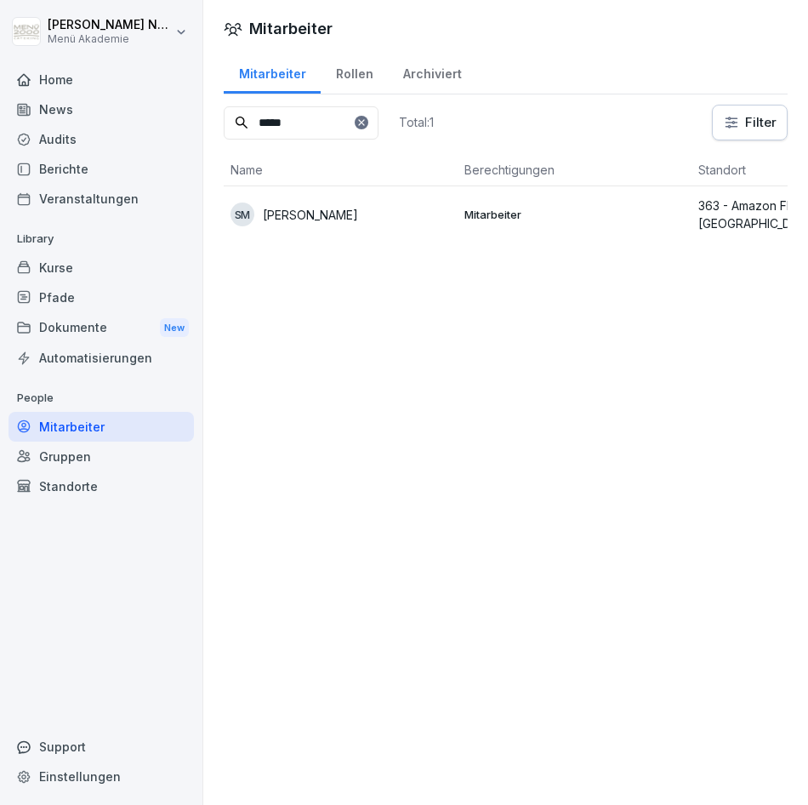
drag, startPoint x: 315, startPoint y: 139, endPoint x: 200, endPoint y: 120, distance: 116.3
click at [200, 120] on div "[PERSON_NAME] Menü Akademie Home News Audits Berichte Veranstaltungen Library K…" at bounding box center [404, 402] width 808 height 805
drag, startPoint x: 363, startPoint y: 123, endPoint x: 35, endPoint y: 129, distance: 328.3
click at [44, 128] on div "[PERSON_NAME] Menü Akademie Home News Audits Berichte Veranstaltungen Library K…" at bounding box center [404, 402] width 808 height 805
type input "****"
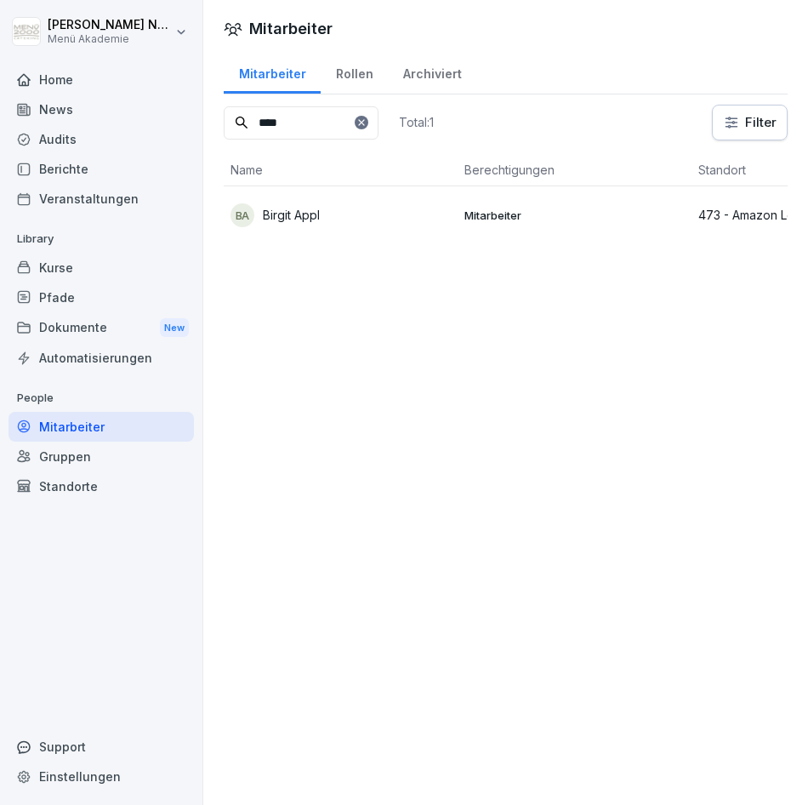
click at [287, 209] on p "Birgit Appl" at bounding box center [291, 215] width 57 height 18
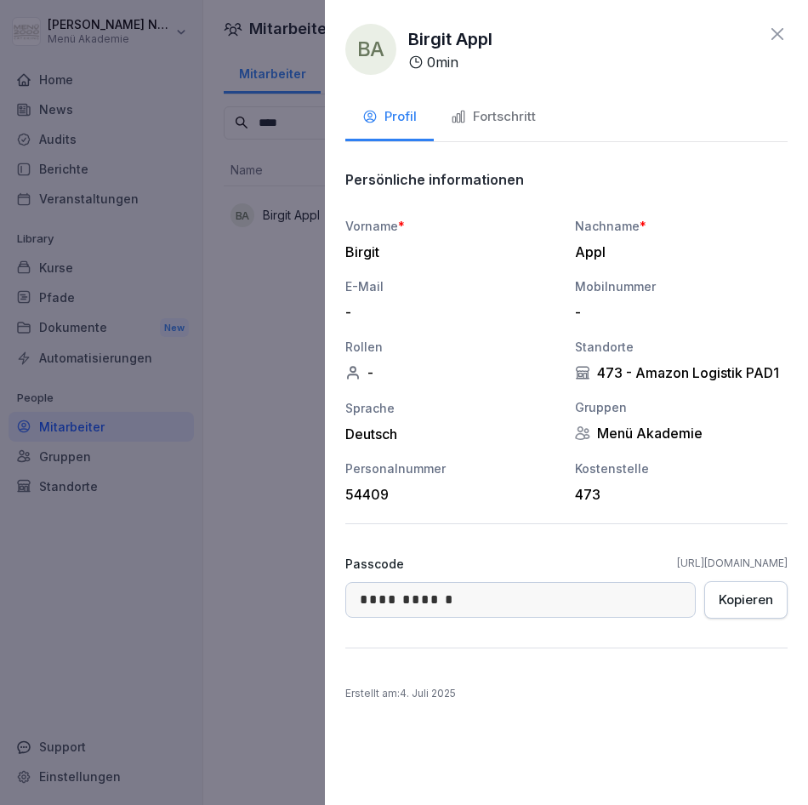
click at [500, 103] on button "Fortschritt" at bounding box center [493, 118] width 119 height 46
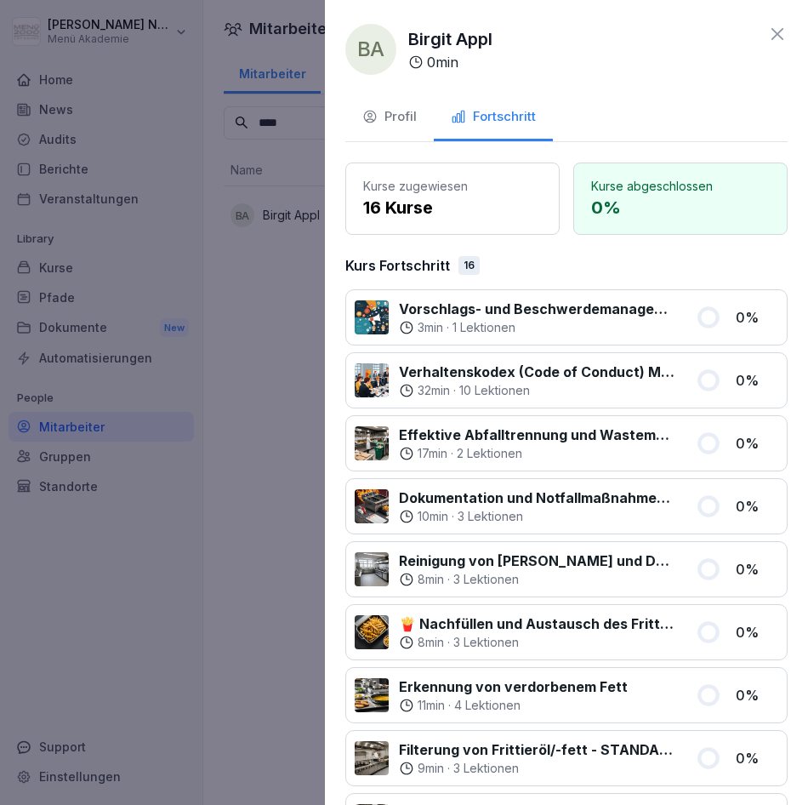
click at [290, 345] on div at bounding box center [404, 402] width 808 height 805
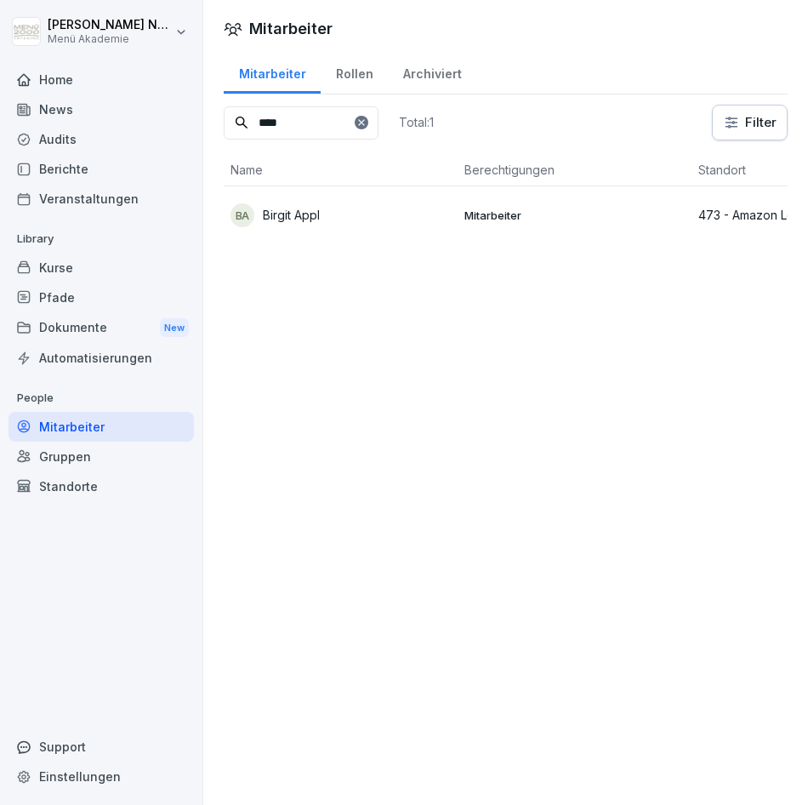
click at [367, 123] on icon at bounding box center [361, 122] width 10 height 10
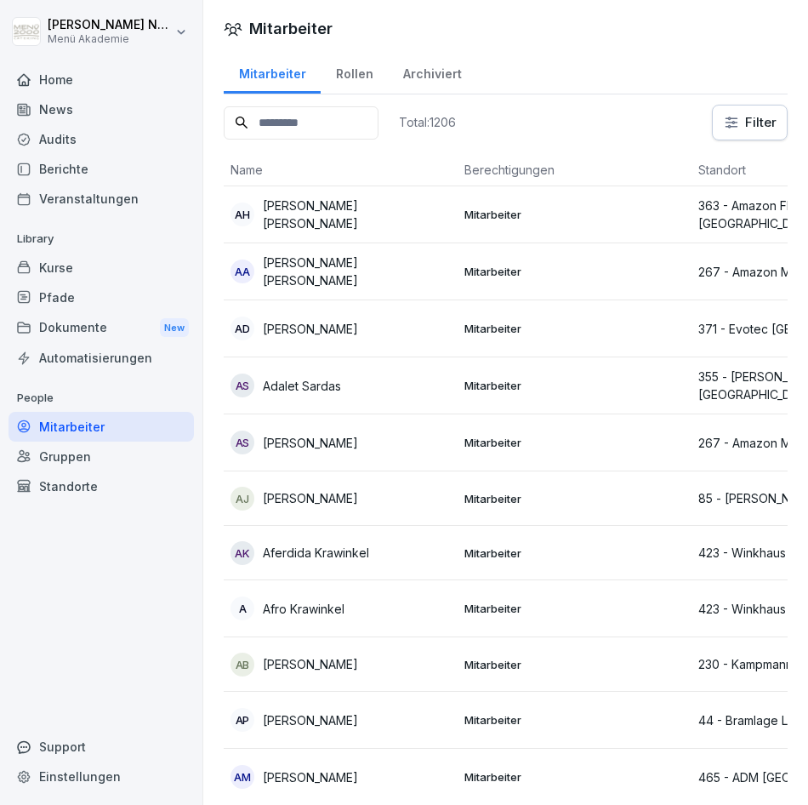
click at [378, 123] on input at bounding box center [301, 122] width 155 height 33
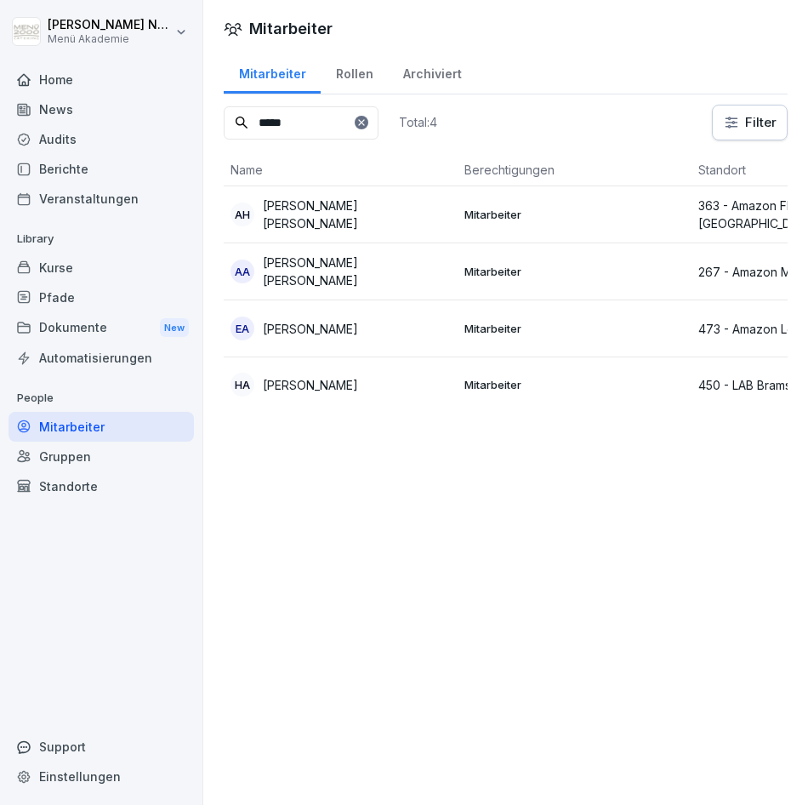
drag, startPoint x: 325, startPoint y: 127, endPoint x: 232, endPoint y: 128, distance: 92.7
click at [232, 128] on input "*****" at bounding box center [301, 122] width 155 height 33
type input "****"
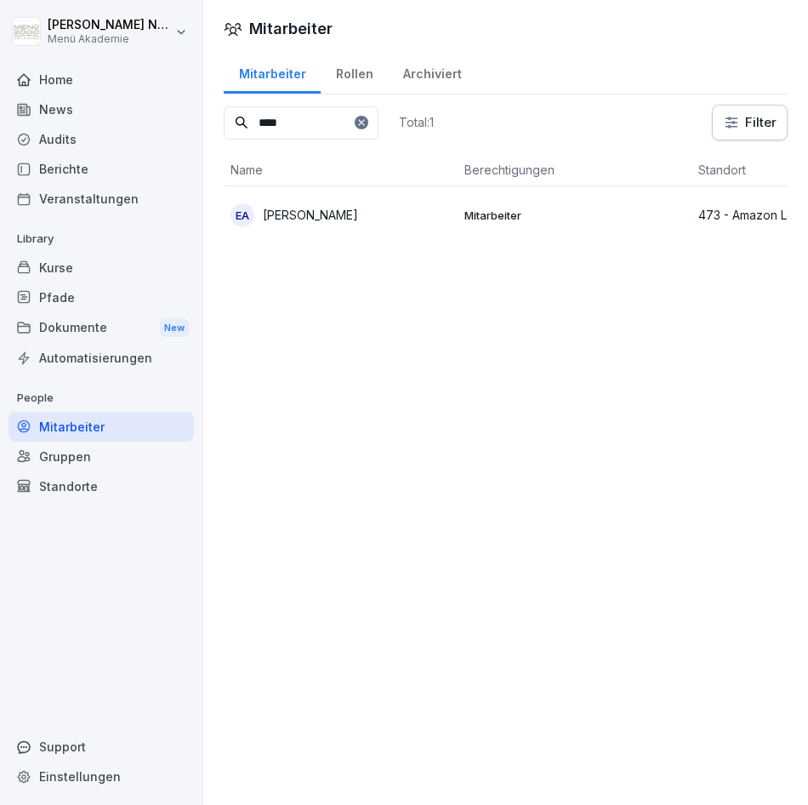
click at [345, 217] on p "[PERSON_NAME]" at bounding box center [310, 215] width 95 height 18
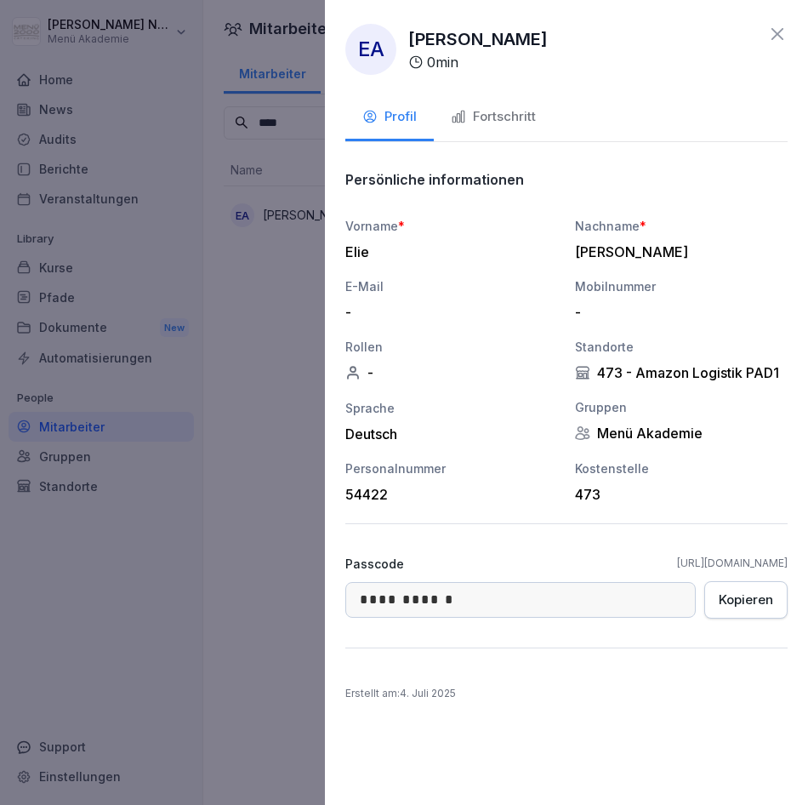
click at [503, 126] on div "Fortschritt" at bounding box center [493, 117] width 85 height 20
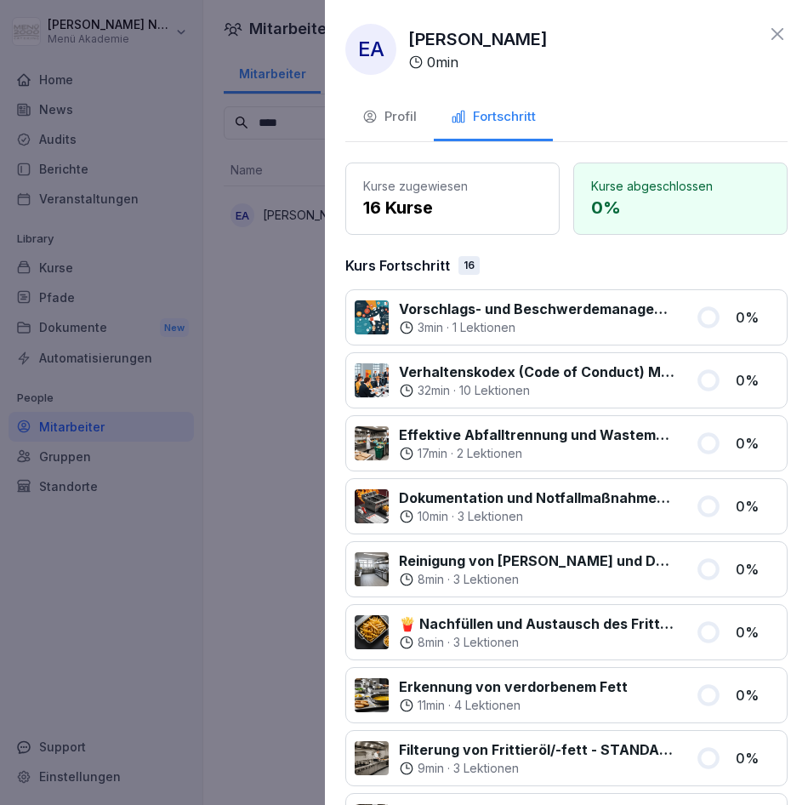
click at [771, 32] on icon at bounding box center [777, 34] width 12 height 12
